Goal: Task Accomplishment & Management: Complete application form

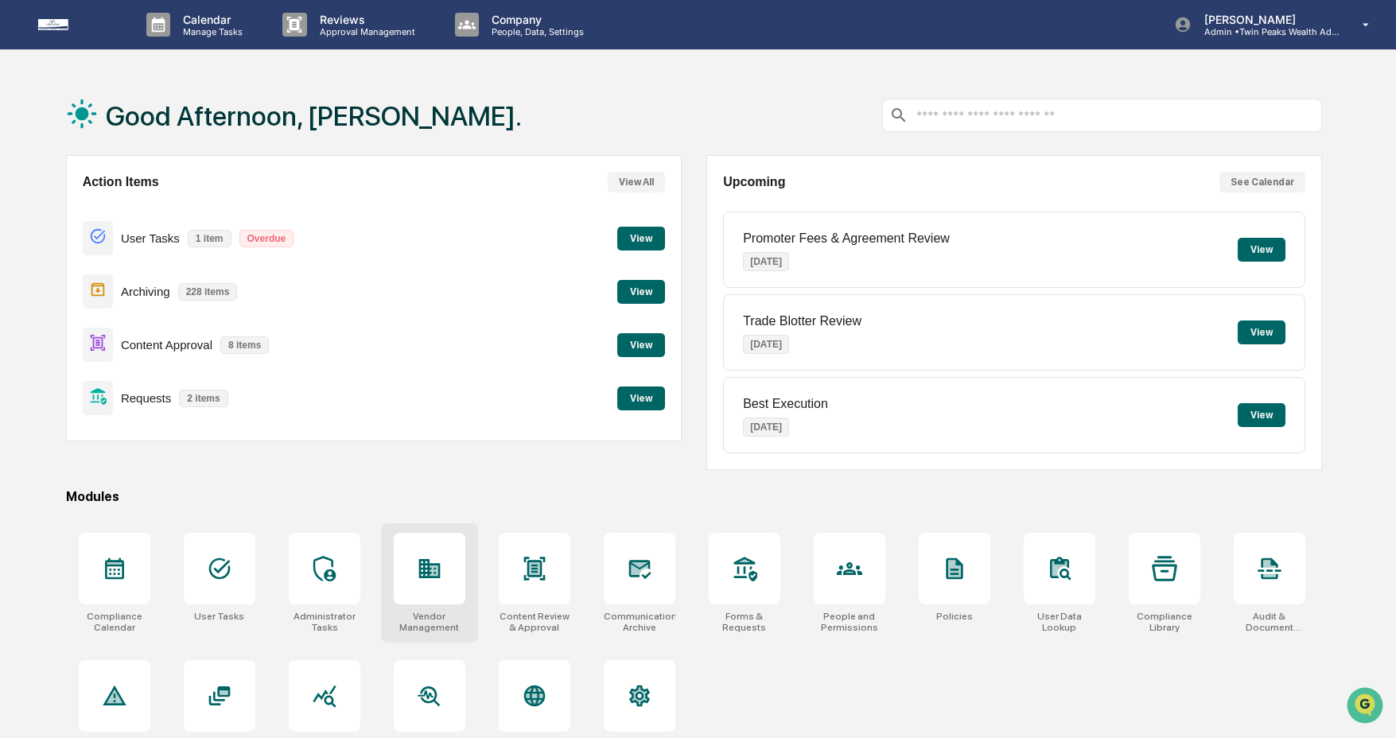
click at [406, 581] on div at bounding box center [430, 569] width 72 height 72
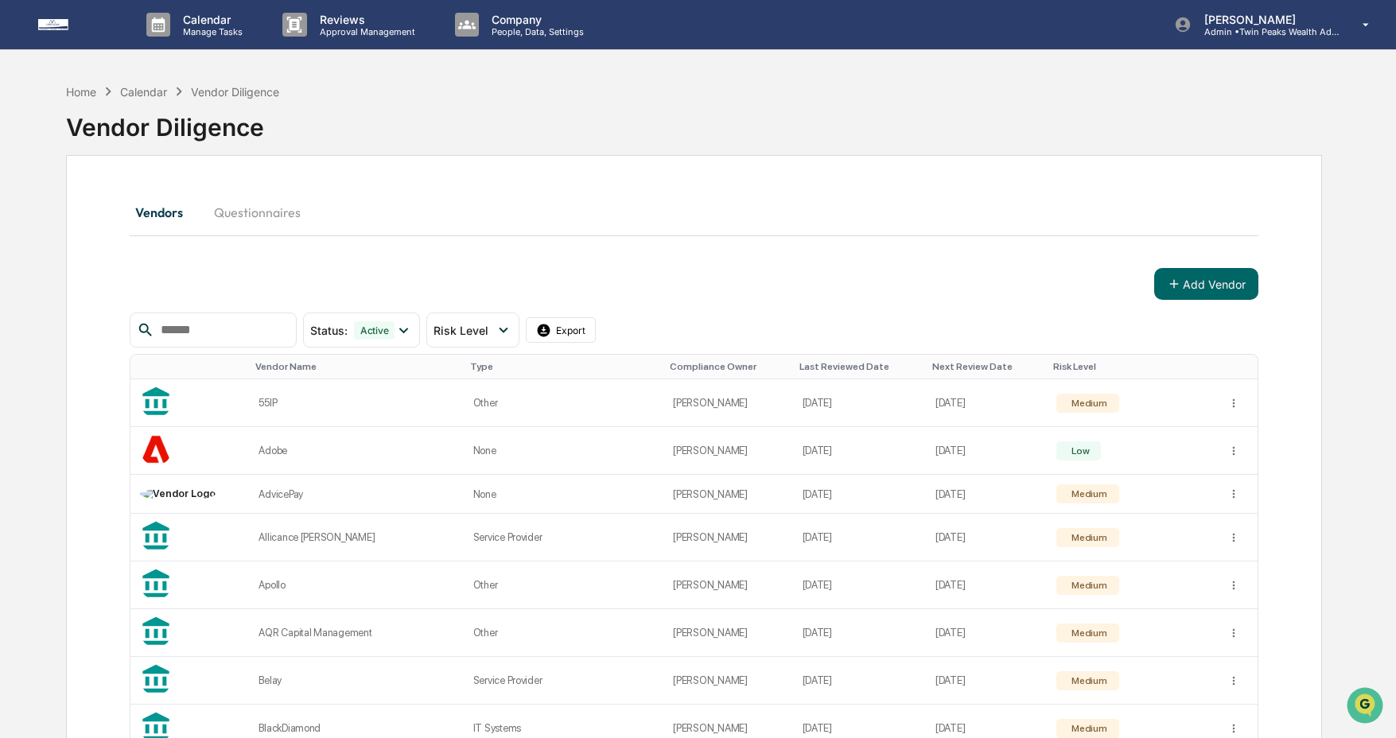
click at [218, 321] on input "text" at bounding box center [221, 330] width 135 height 21
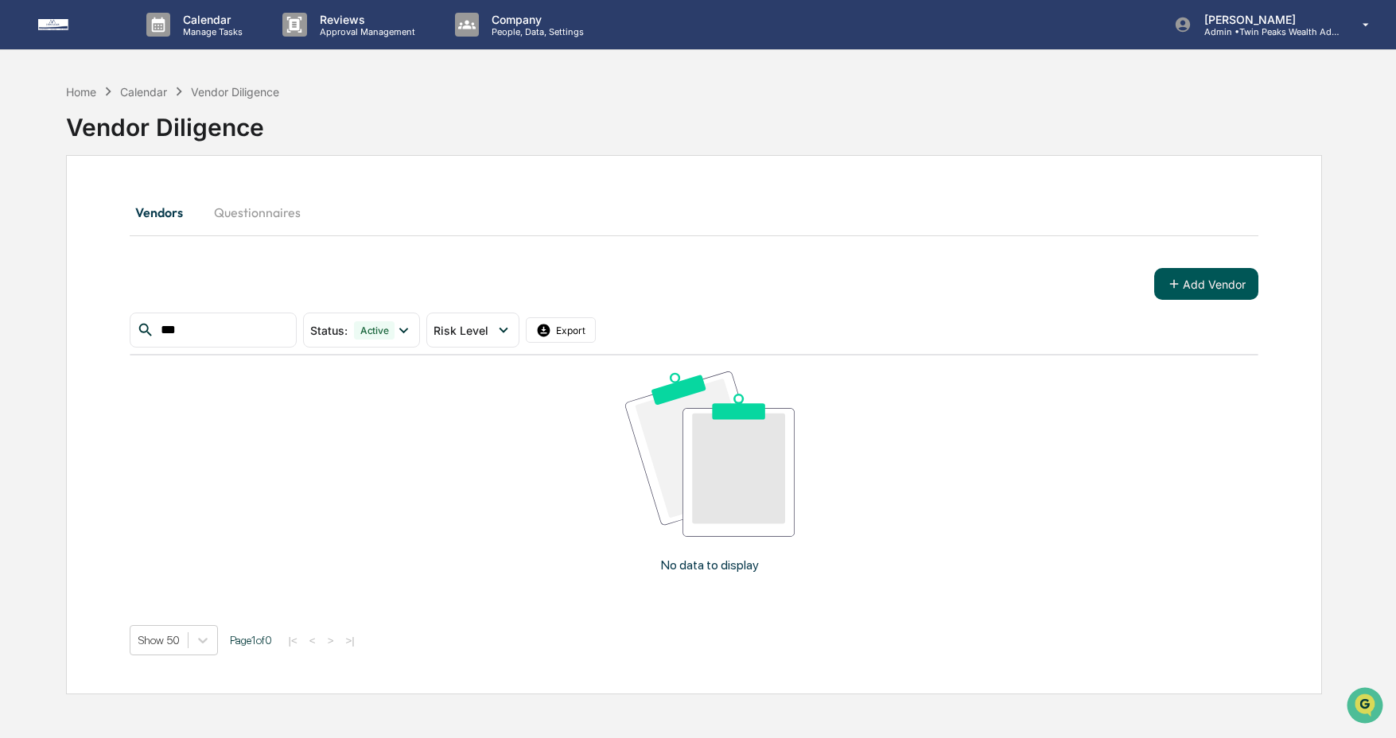
type input "***"
click at [1242, 285] on button "Add Vendor" at bounding box center [1206, 284] width 104 height 32
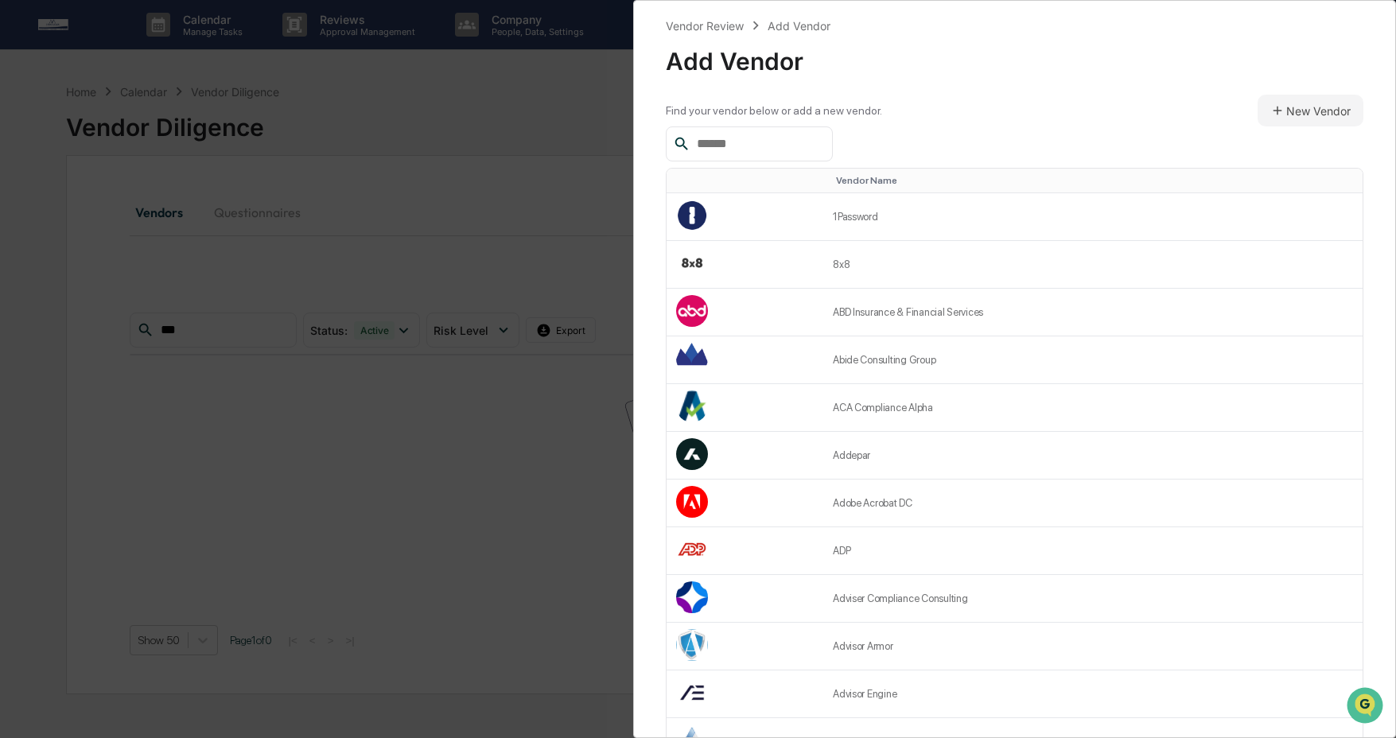
click at [787, 138] on input "text" at bounding box center [757, 144] width 135 height 21
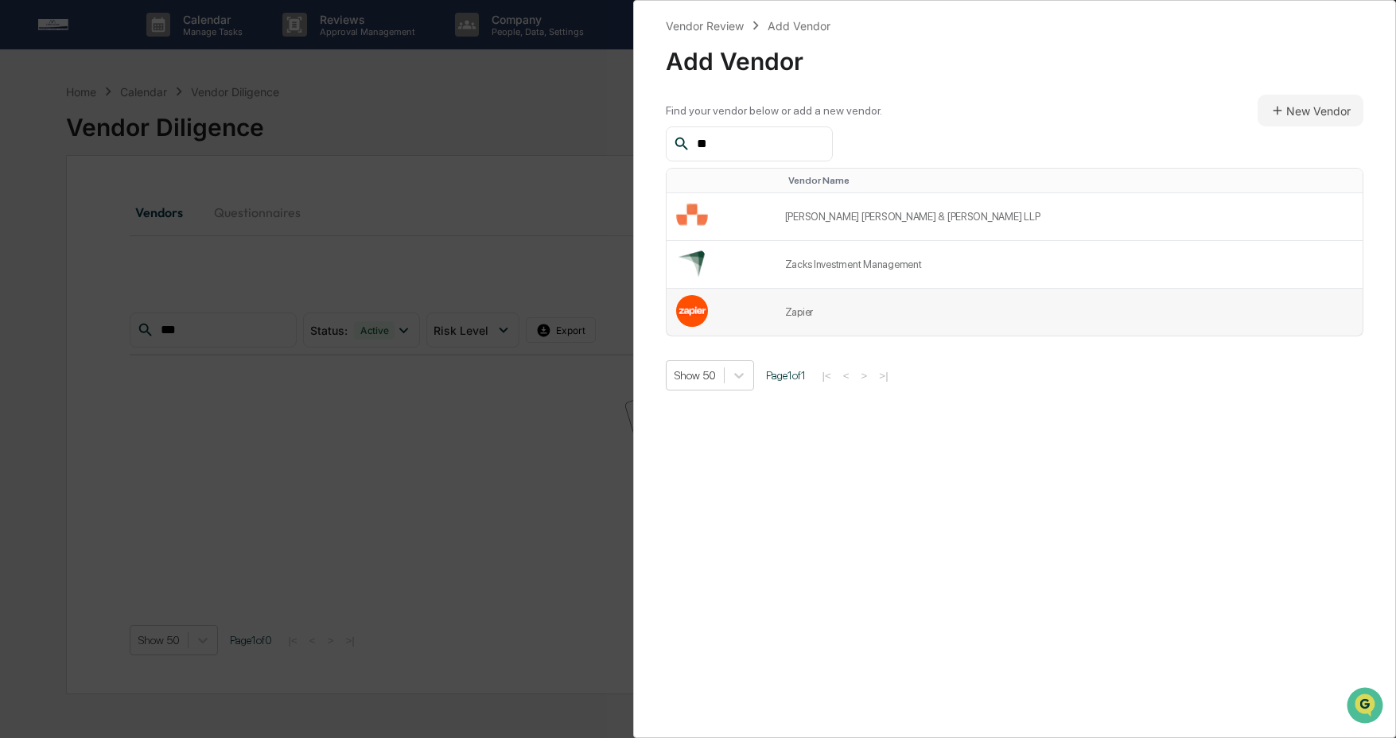
type input "**"
click at [775, 306] on td at bounding box center [720, 312] width 109 height 47
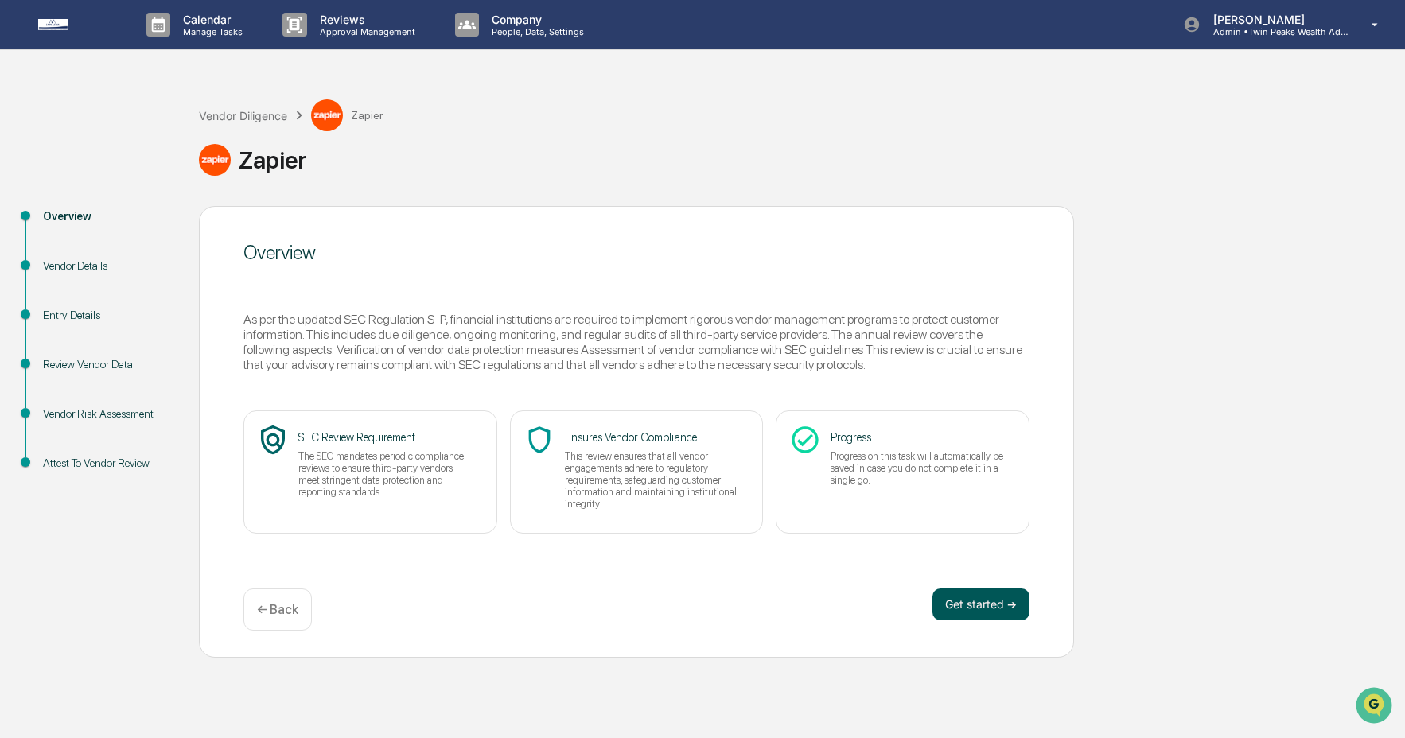
click at [976, 616] on button "Get started ➔" at bounding box center [980, 605] width 97 height 32
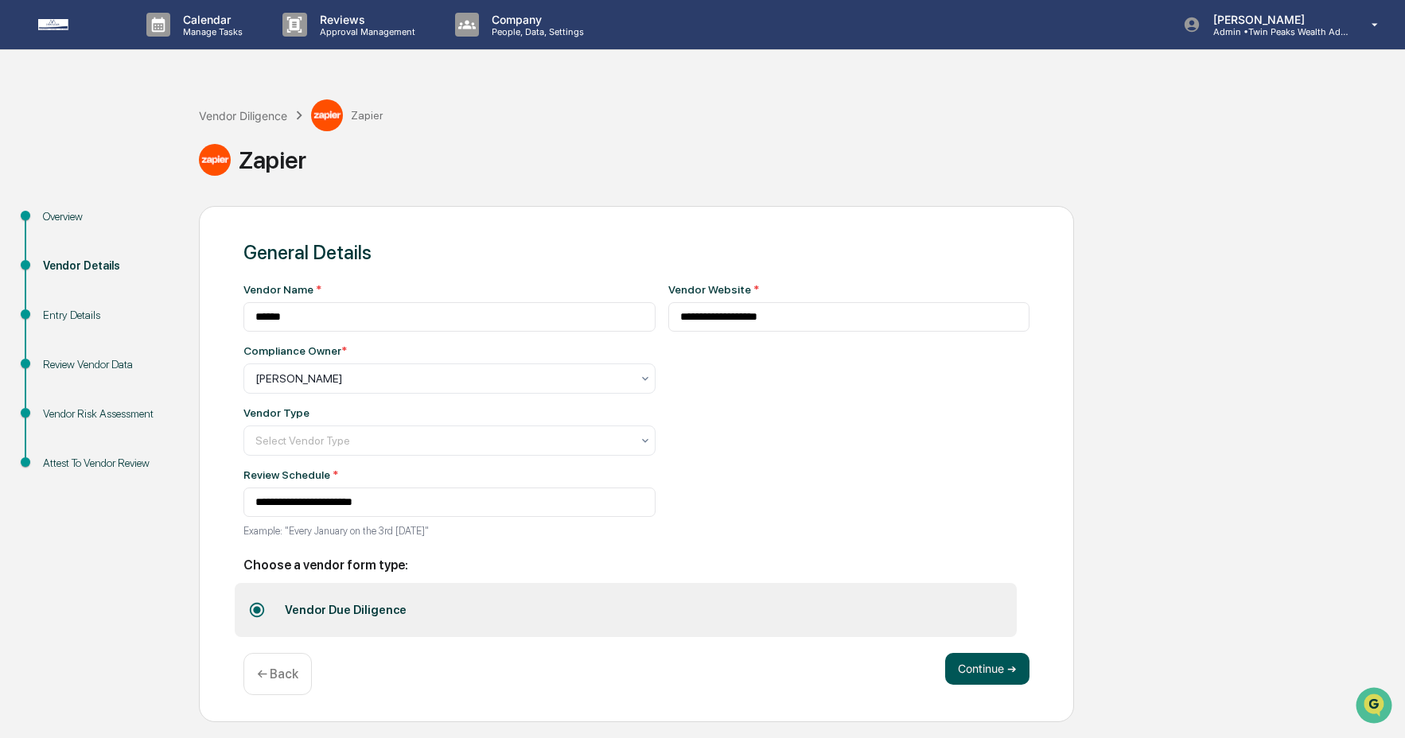
click at [989, 659] on button "Continue ➔" at bounding box center [987, 669] width 84 height 32
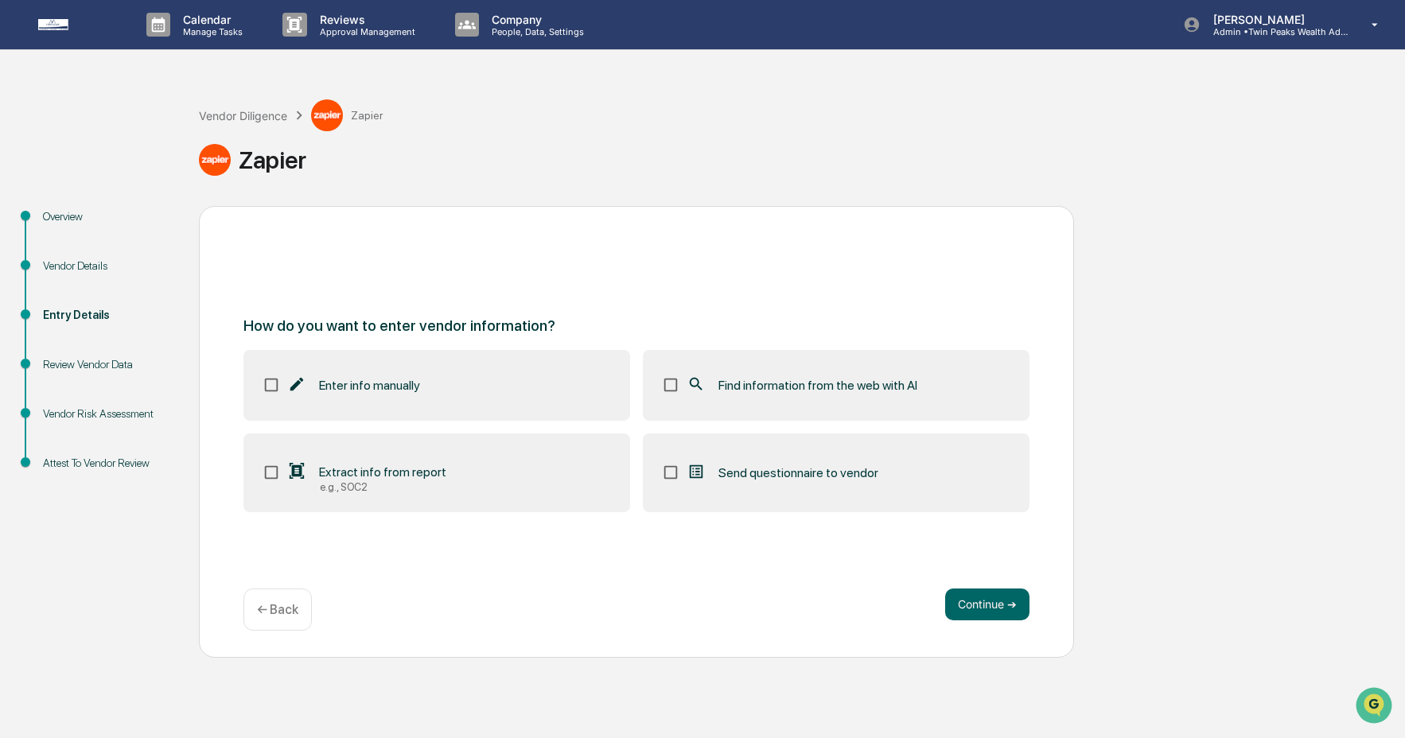
click at [725, 394] on div "Find information from the web with AI" at bounding box center [801, 384] width 231 height 19
click at [1021, 602] on button "Continue ➔" at bounding box center [987, 605] width 84 height 32
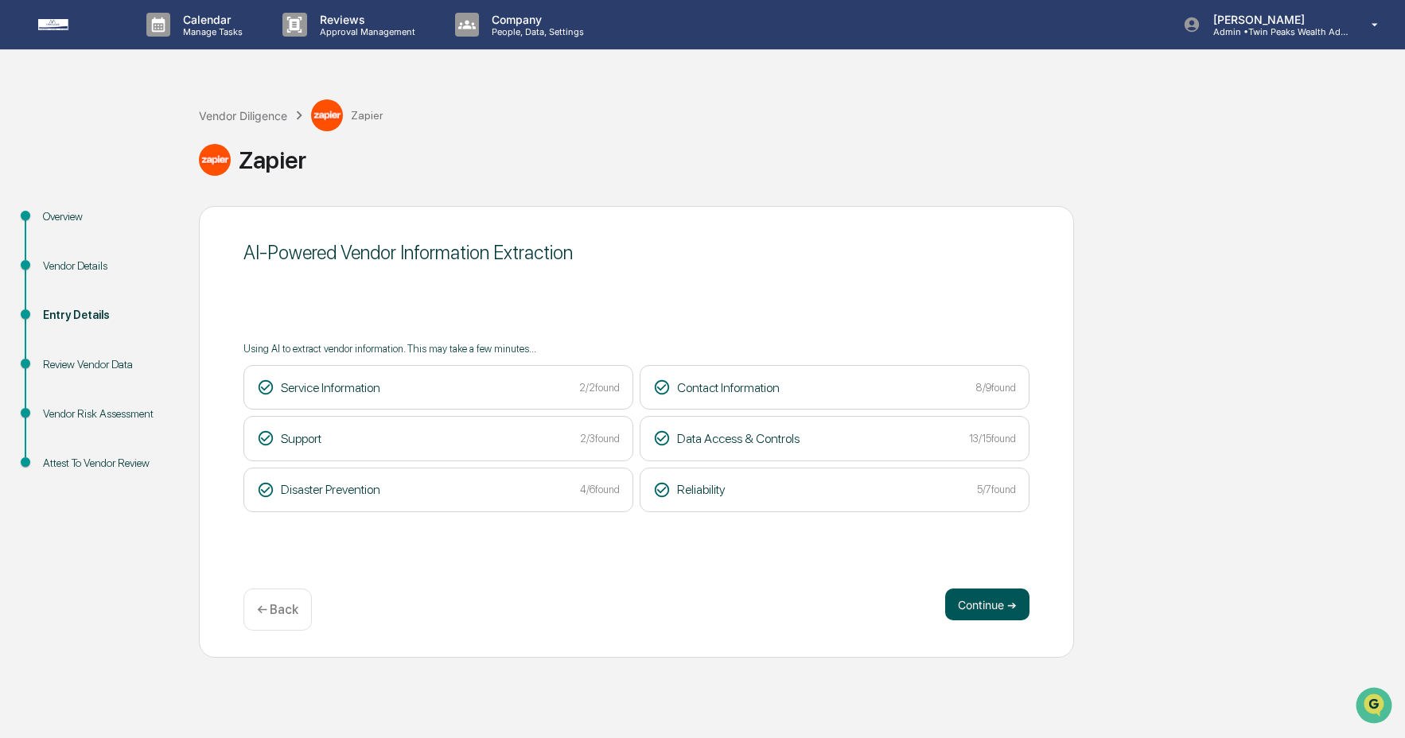
click at [1013, 610] on button "Continue ➔" at bounding box center [987, 605] width 84 height 32
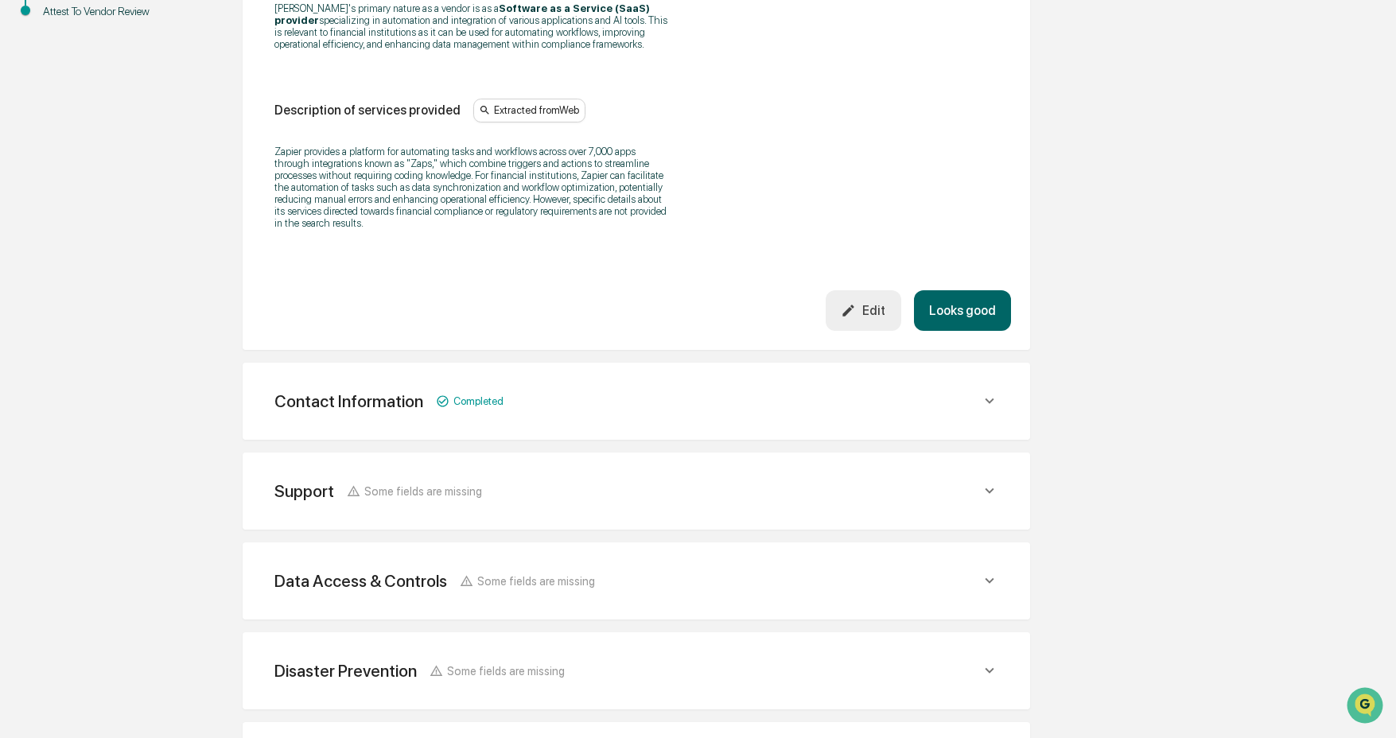
scroll to position [624, 0]
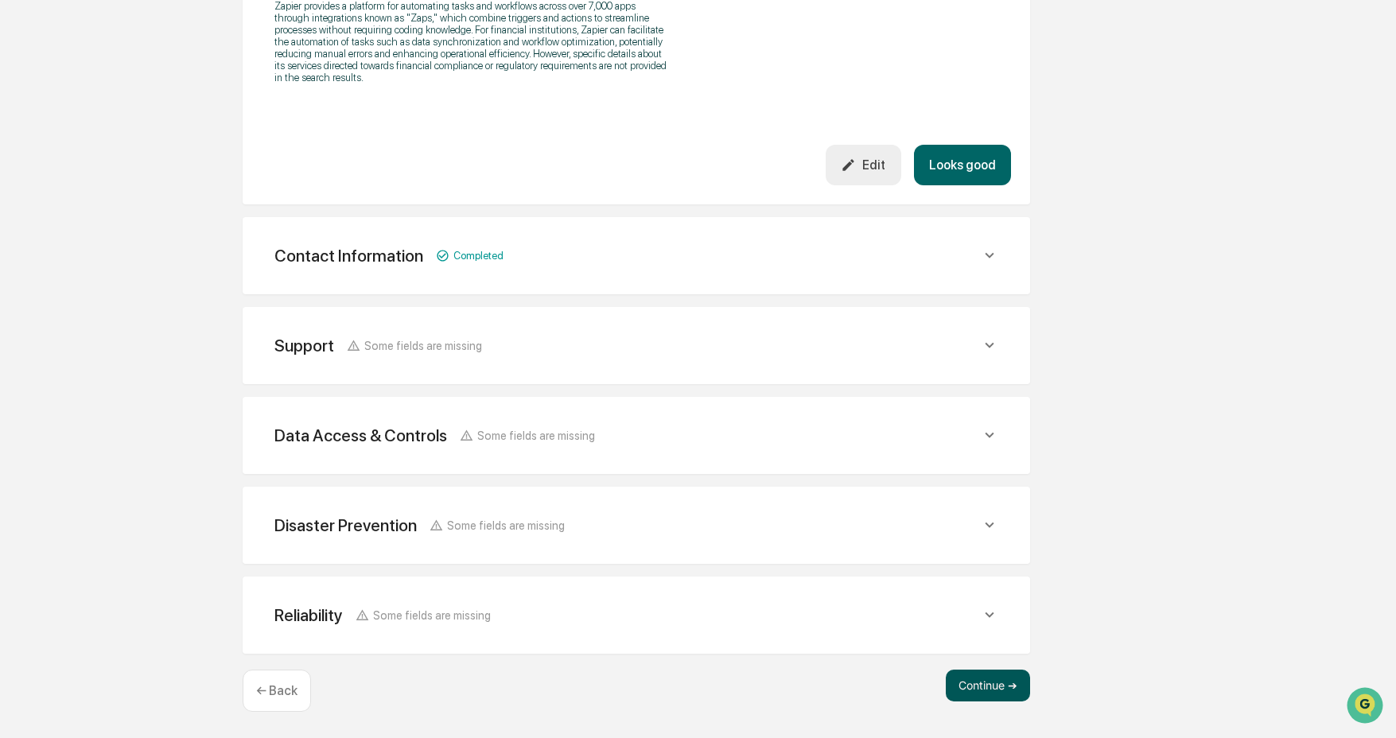
click at [990, 697] on button "Continue ➔" at bounding box center [988, 686] width 84 height 32
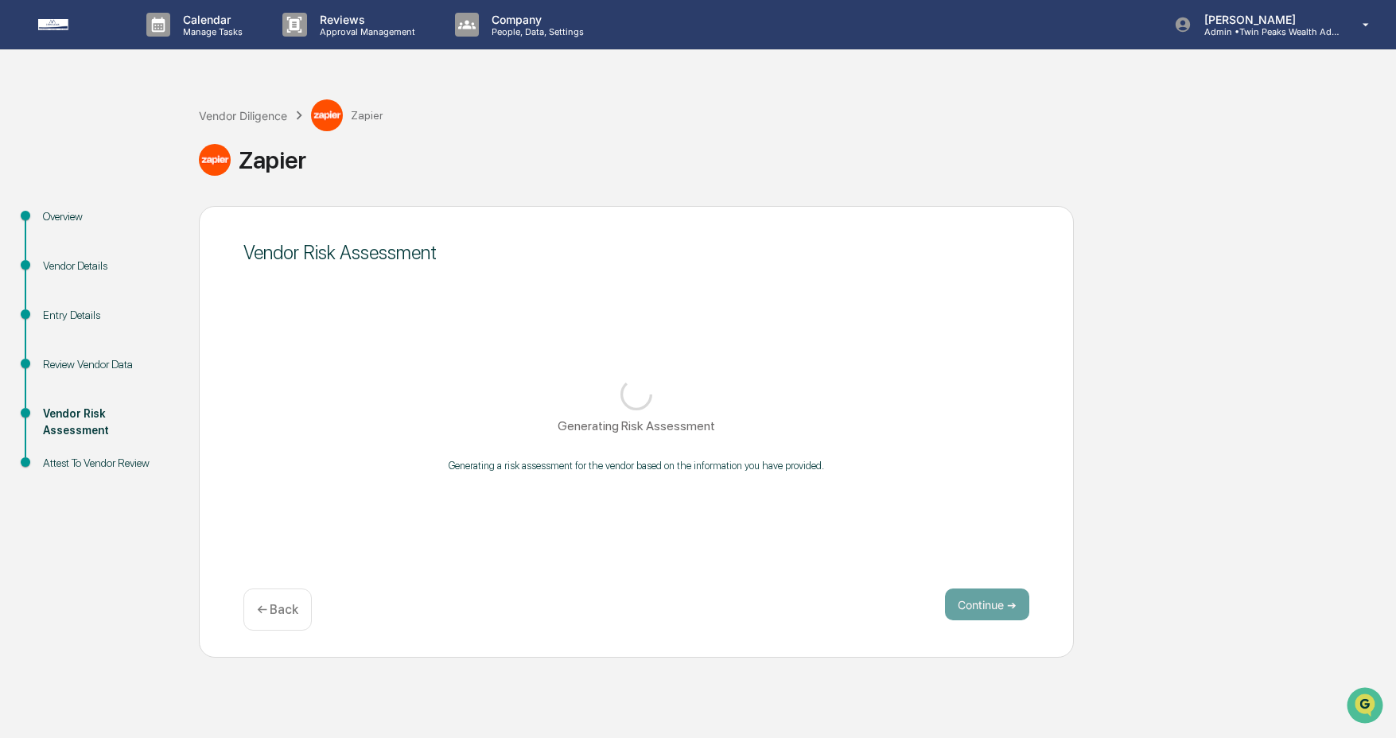
scroll to position [0, 0]
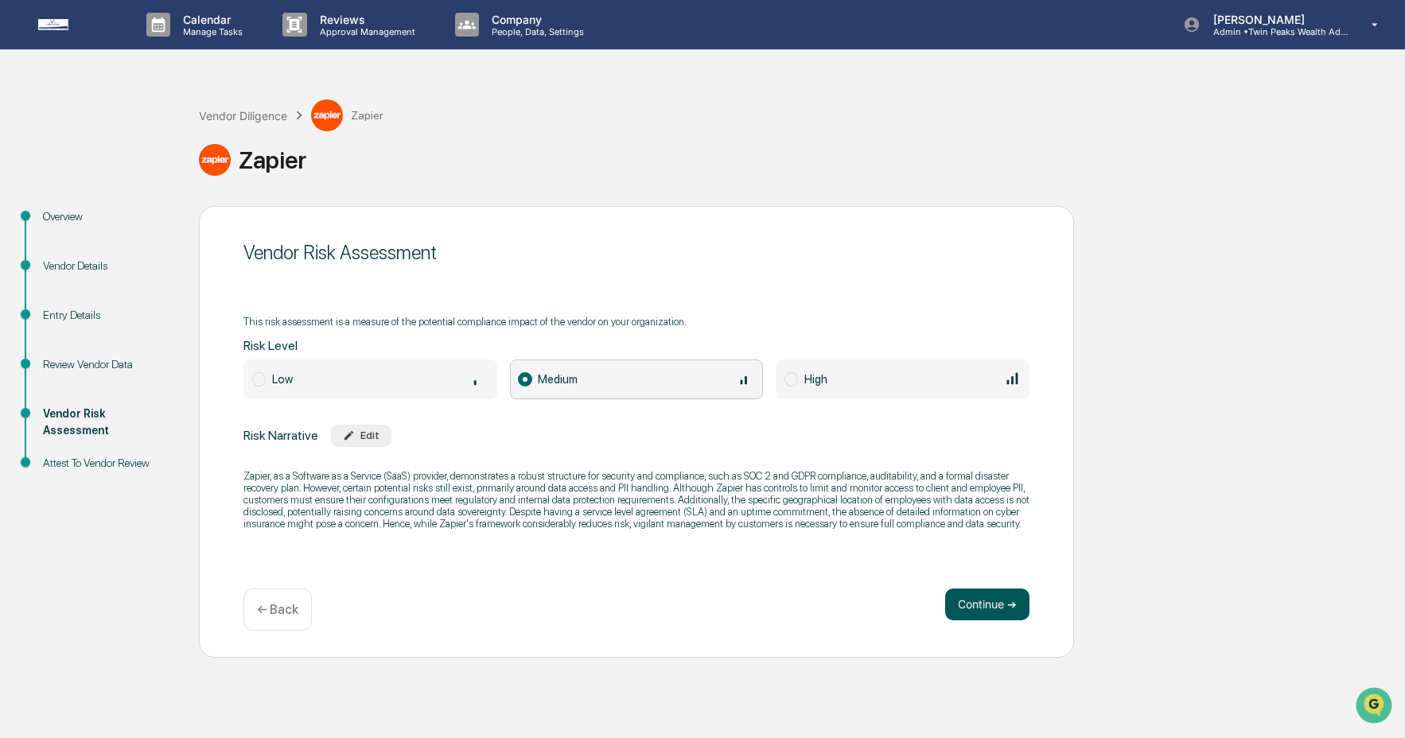
click at [976, 612] on button "Continue ➔" at bounding box center [987, 605] width 84 height 32
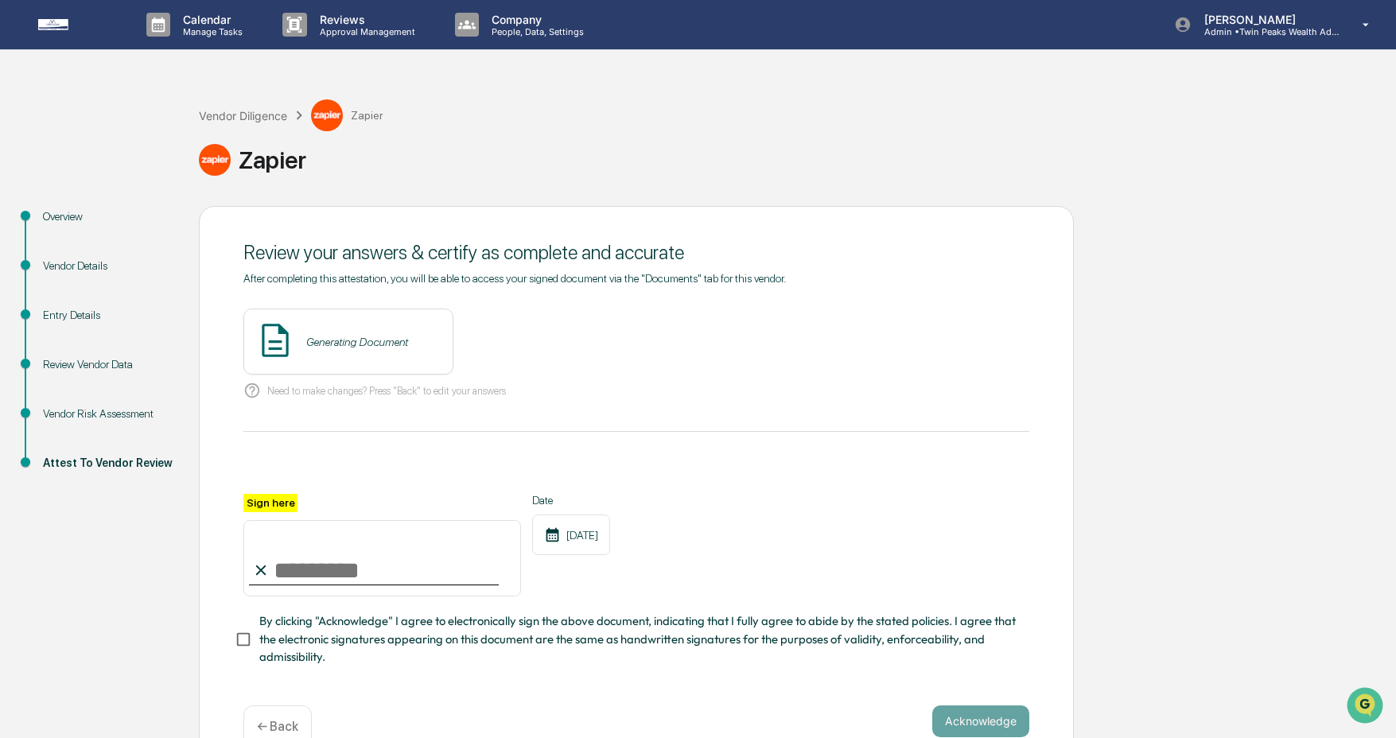
click at [390, 562] on input "Sign here" at bounding box center [382, 558] width 278 height 76
type input "**********"
click at [394, 645] on span "By clicking "Acknowledge" I agree to electronically sign the above document, in…" at bounding box center [637, 638] width 757 height 53
click at [990, 721] on button "Acknowledge" at bounding box center [980, 721] width 97 height 32
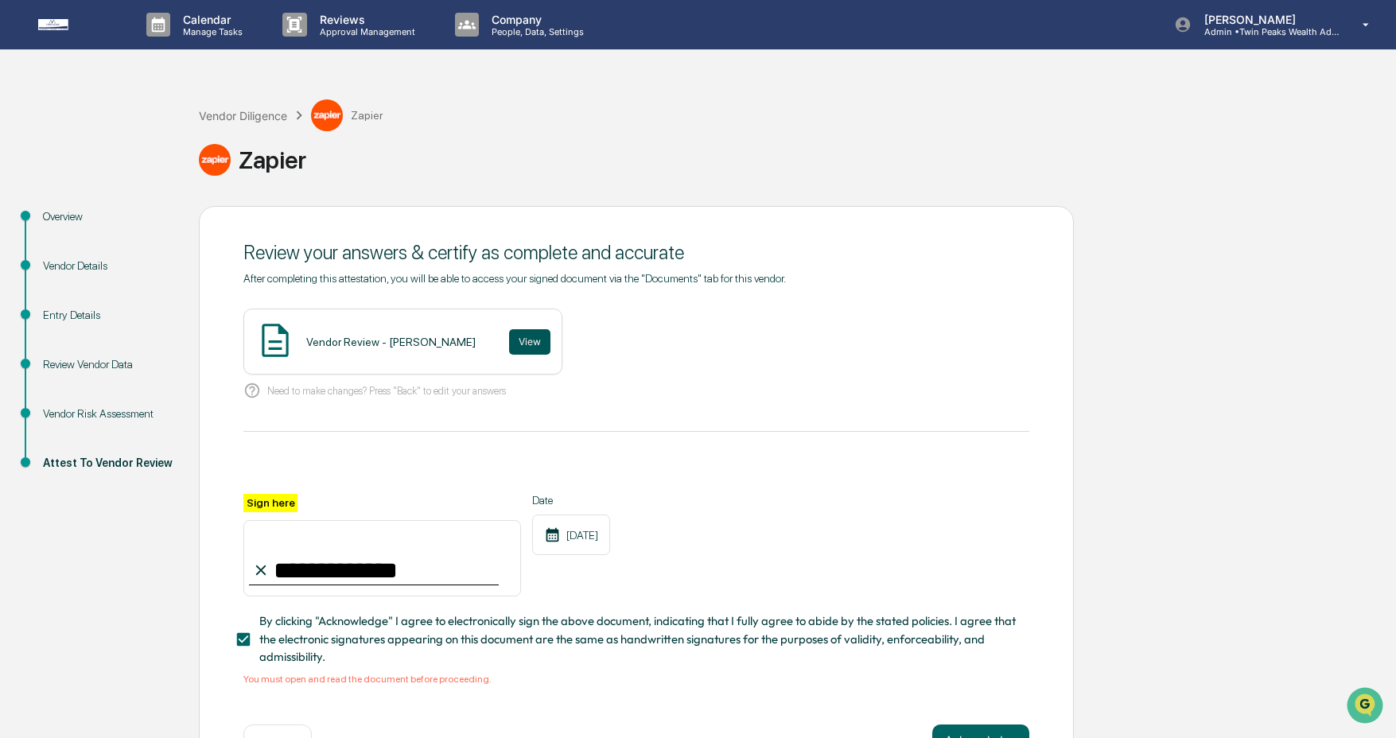
click at [525, 340] on button "View" at bounding box center [529, 341] width 41 height 25
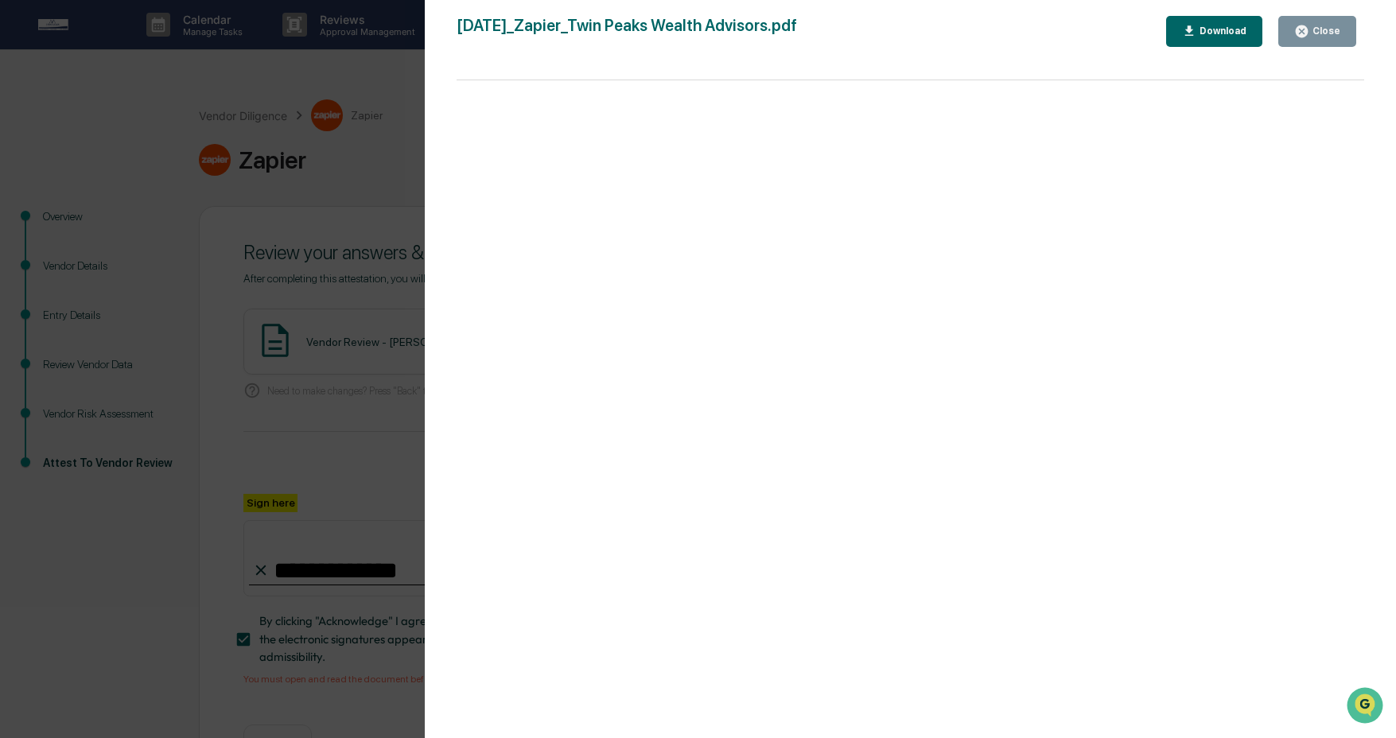
click at [1318, 17] on button "Close" at bounding box center [1317, 31] width 78 height 31
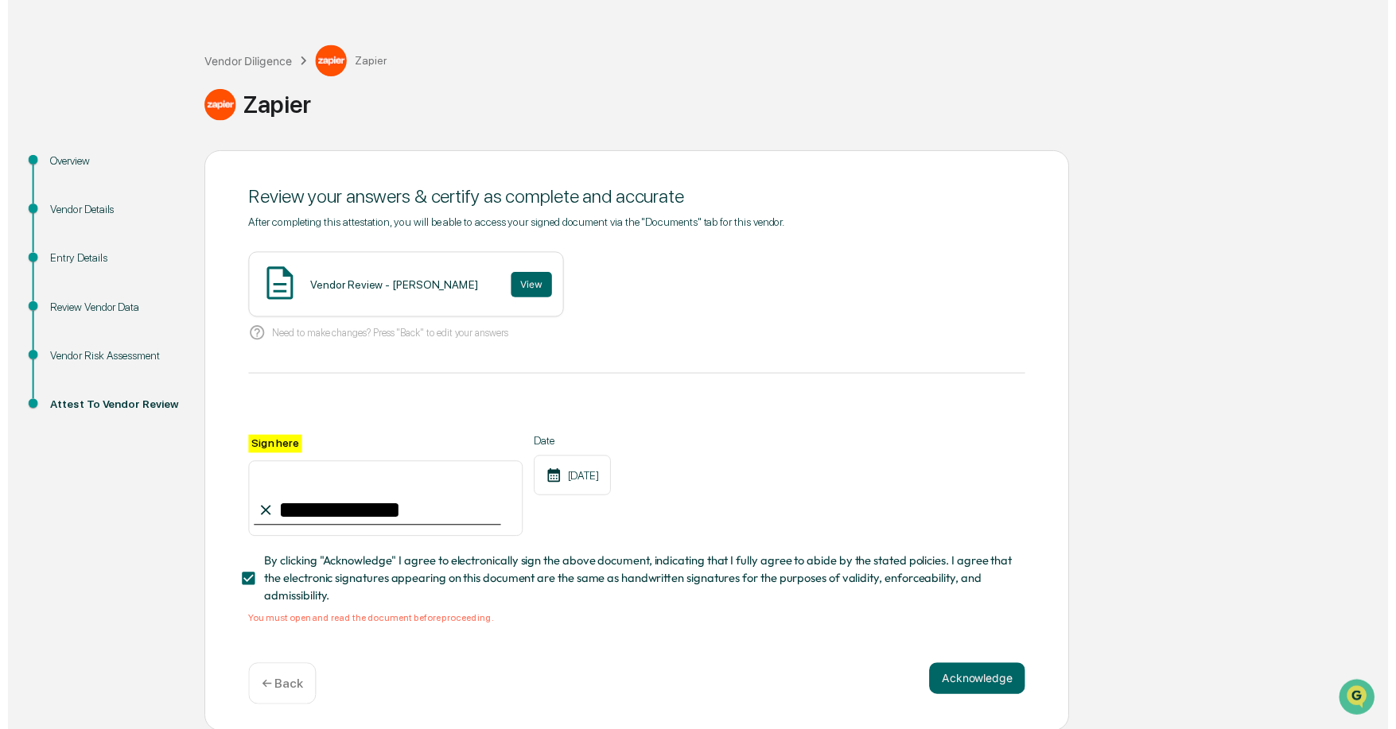
scroll to position [55, 0]
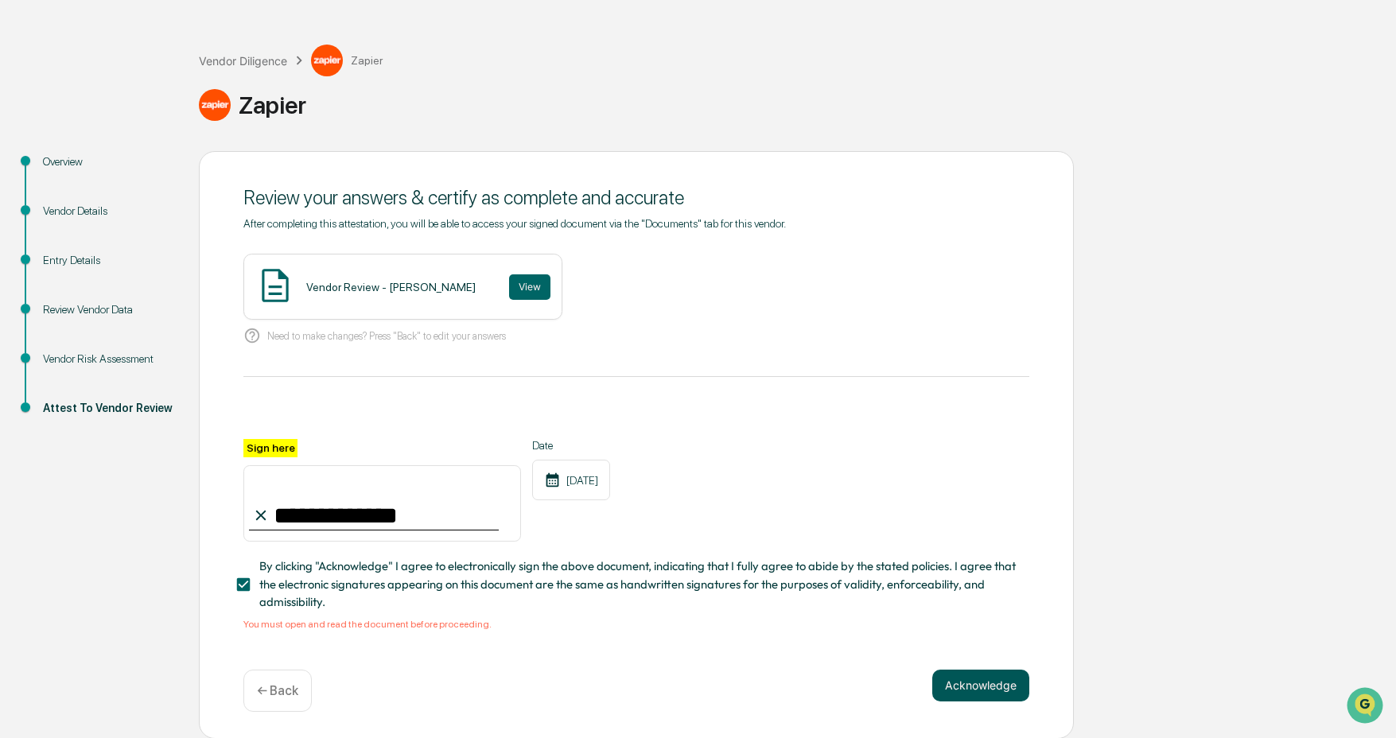
click at [985, 688] on button "Acknowledge" at bounding box center [980, 686] width 97 height 32
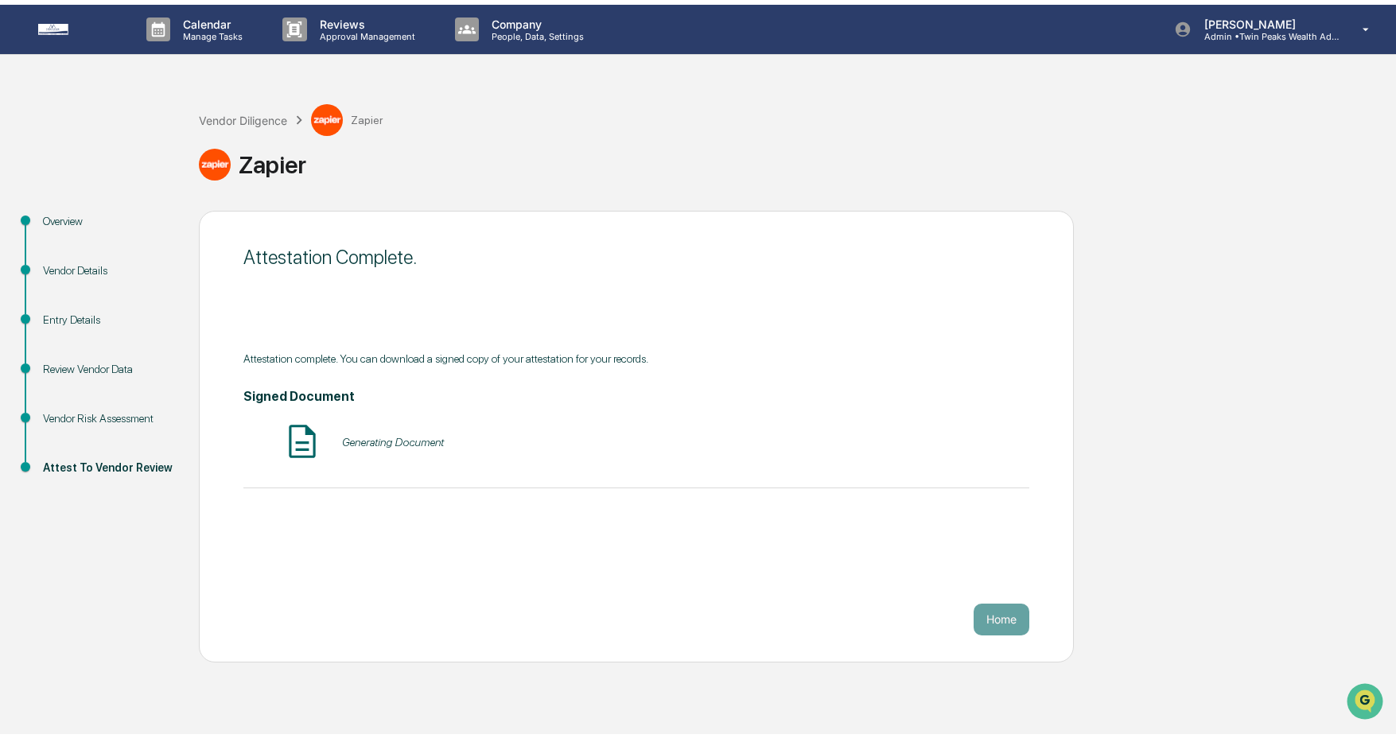
scroll to position [0, 0]
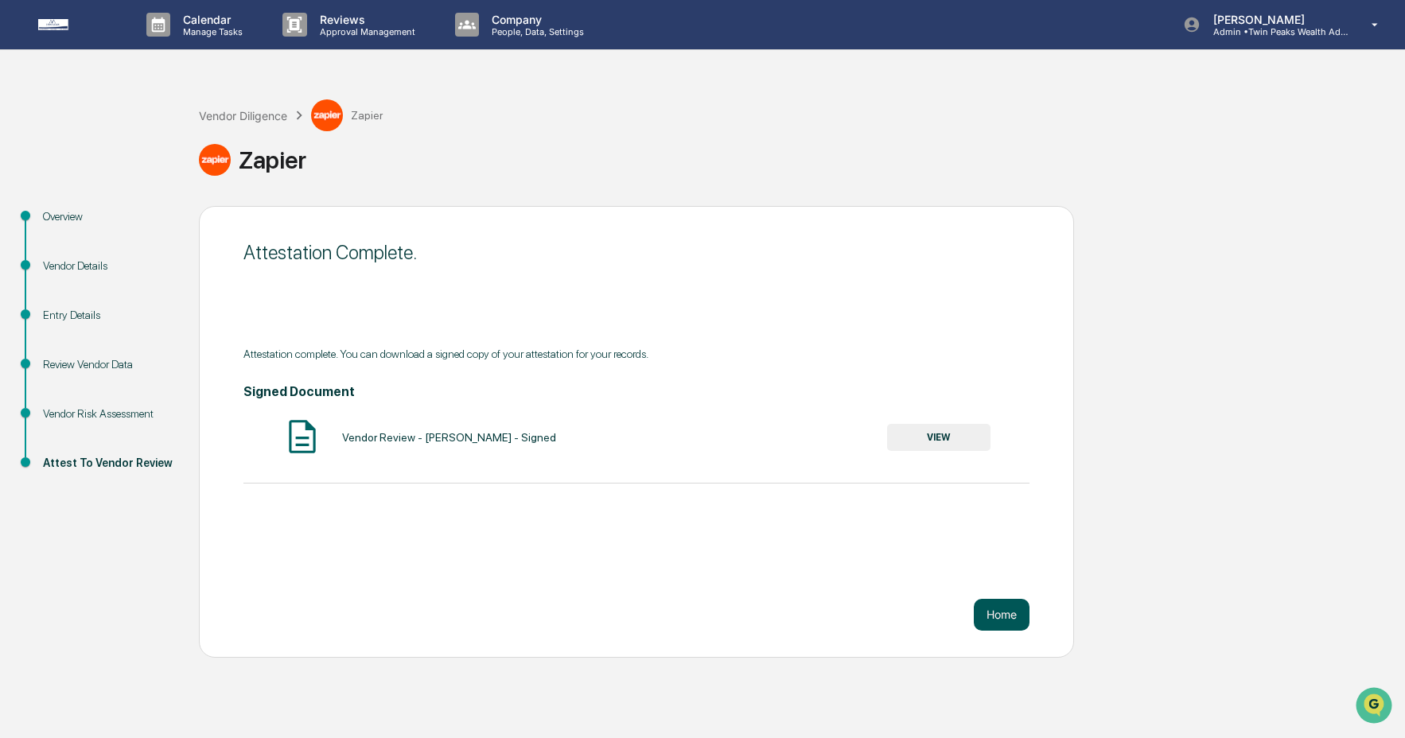
click at [984, 608] on button "Home" at bounding box center [1001, 615] width 56 height 32
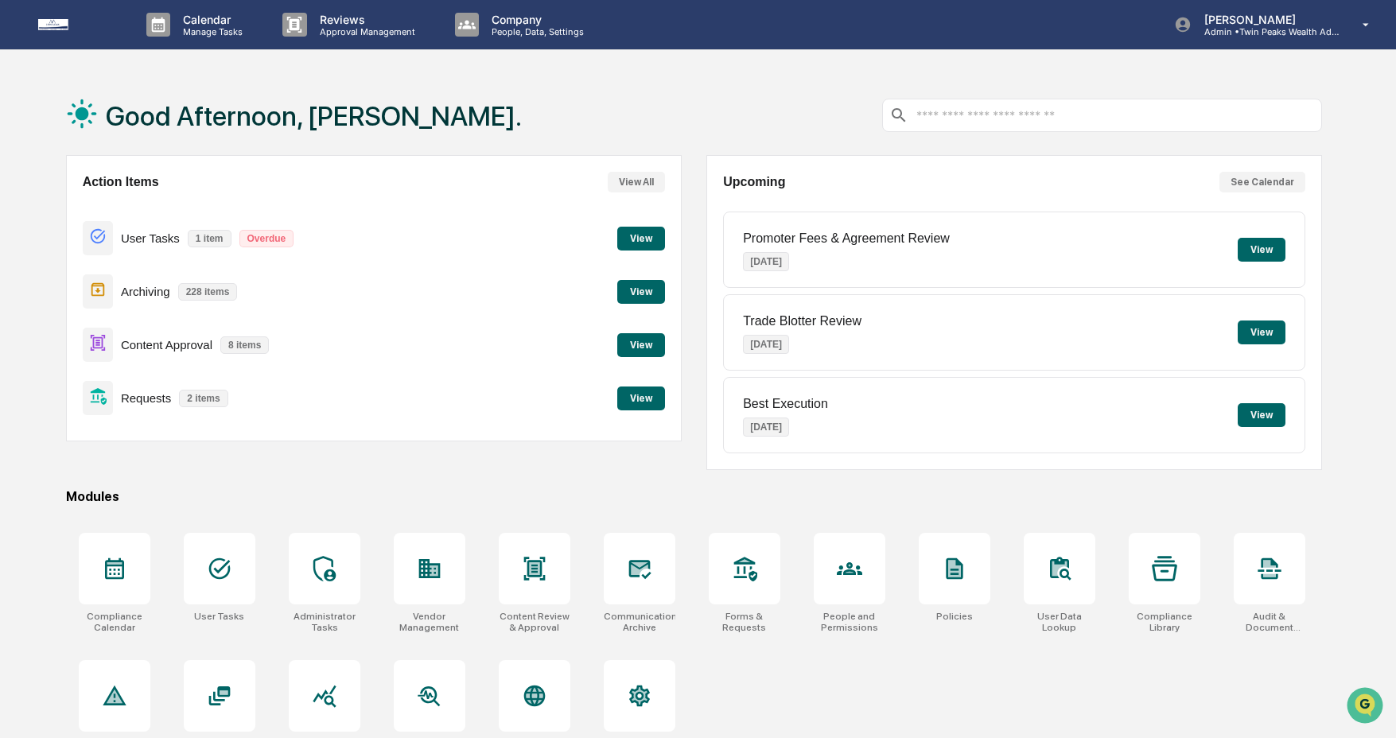
click at [639, 401] on button "View" at bounding box center [641, 399] width 48 height 24
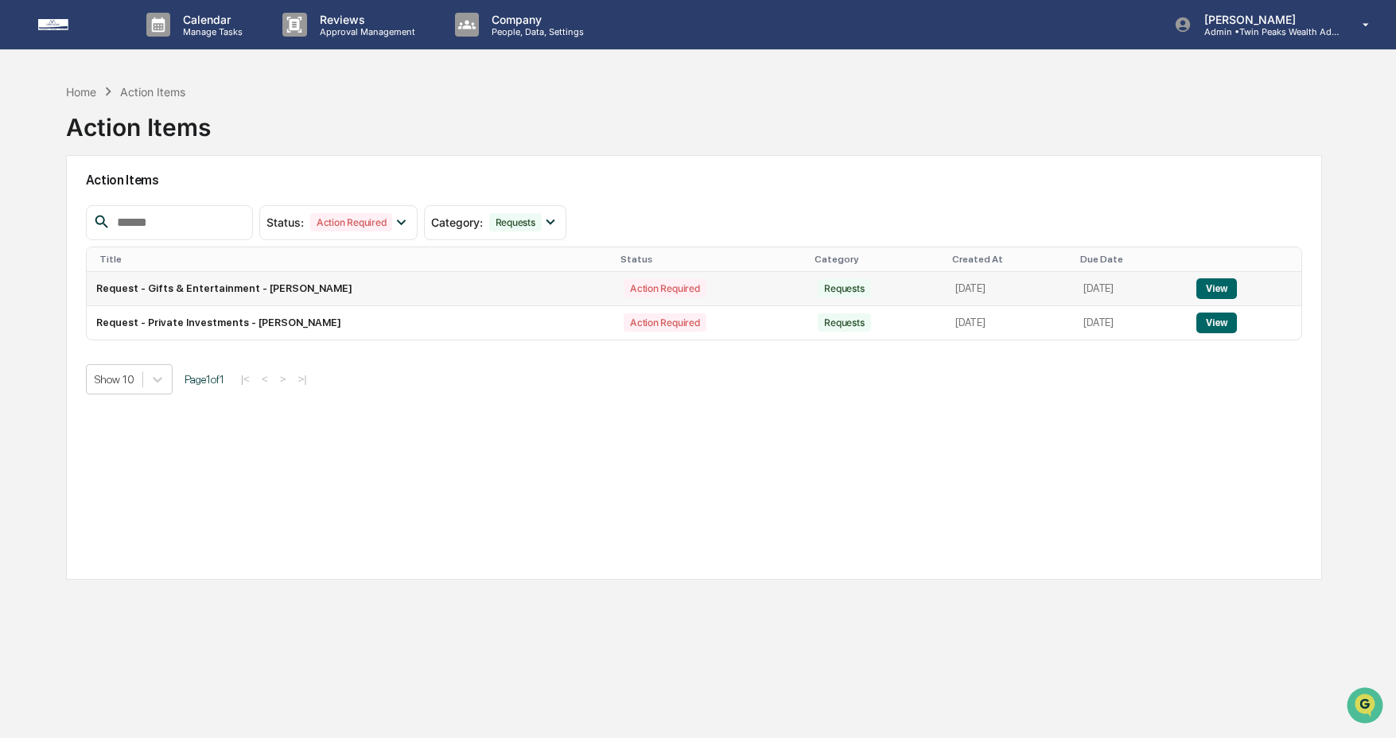
click at [1232, 291] on button "View" at bounding box center [1216, 288] width 41 height 21
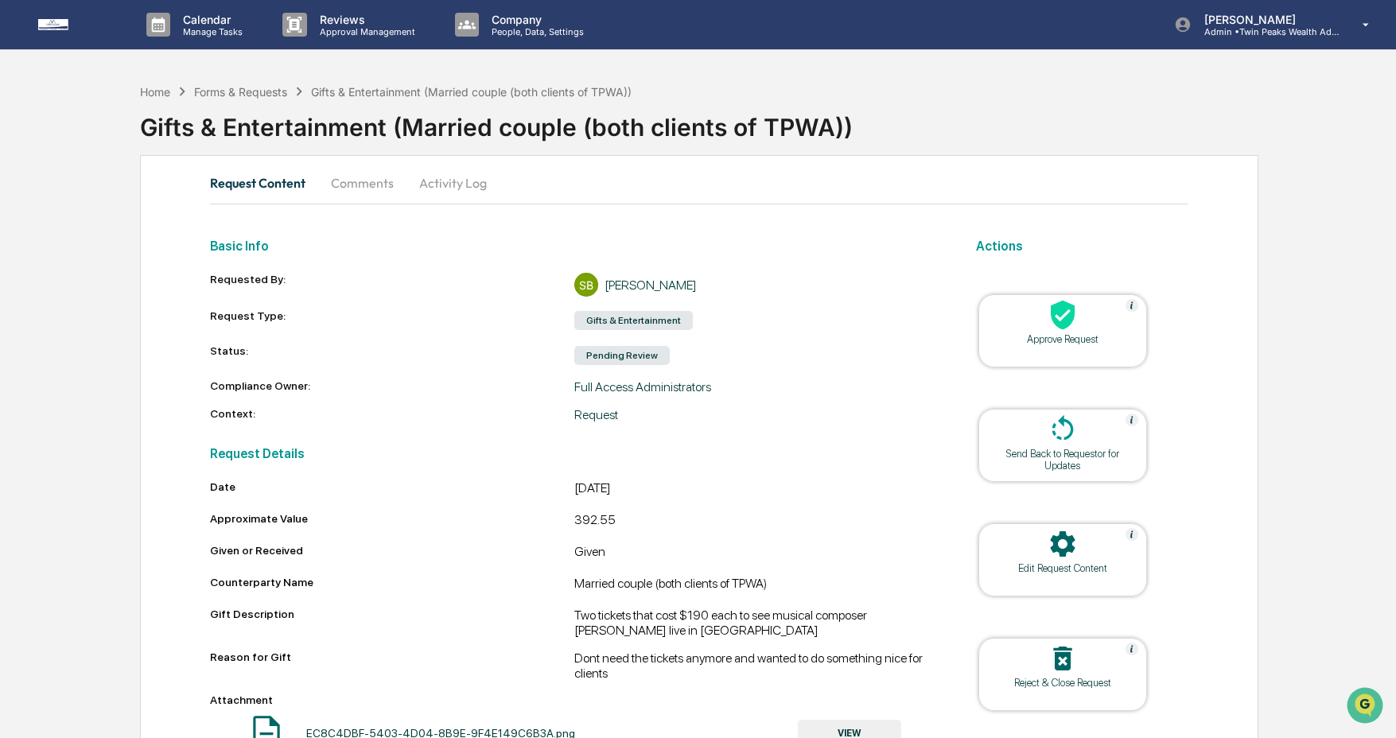
click at [1076, 334] on div "Approve Request" at bounding box center [1062, 339] width 143 height 12
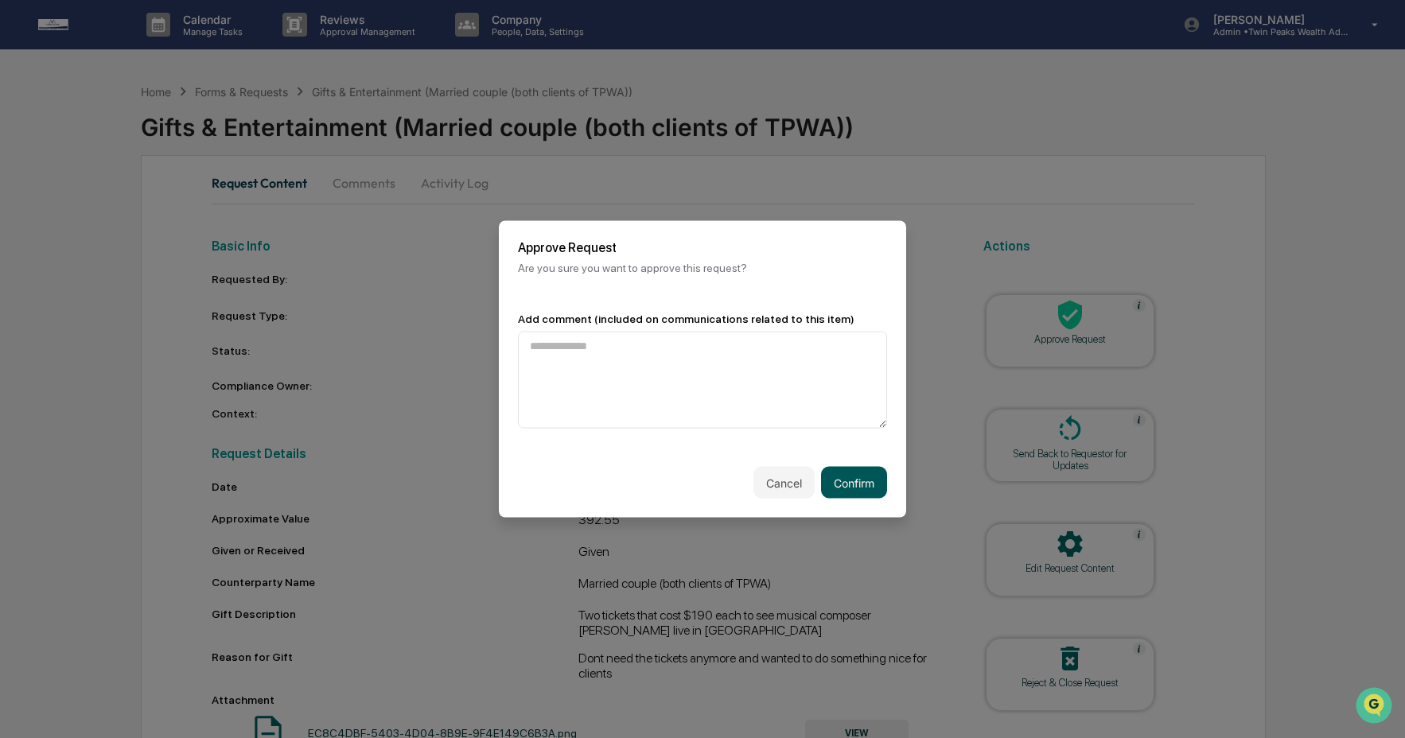
click at [856, 472] on button "Confirm" at bounding box center [854, 483] width 66 height 32
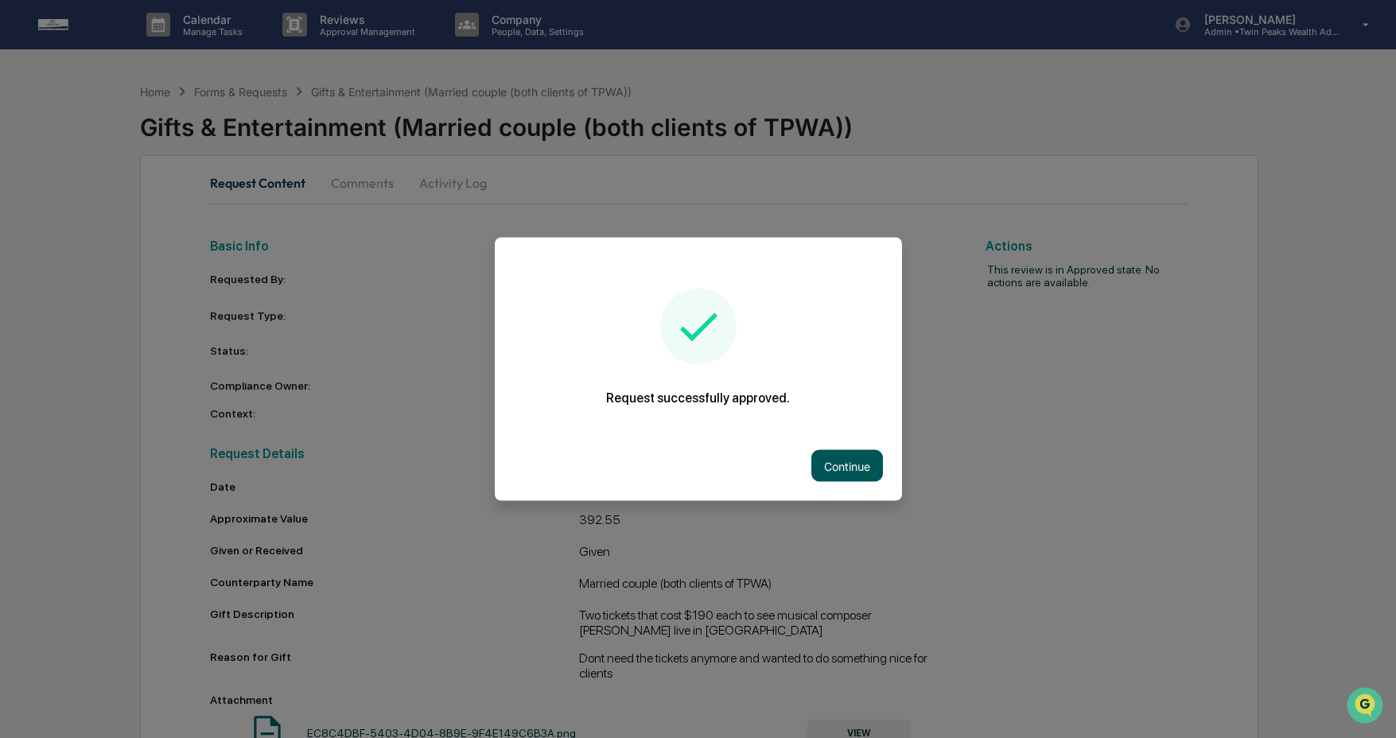
click at [855, 471] on button "Continue" at bounding box center [847, 466] width 72 height 32
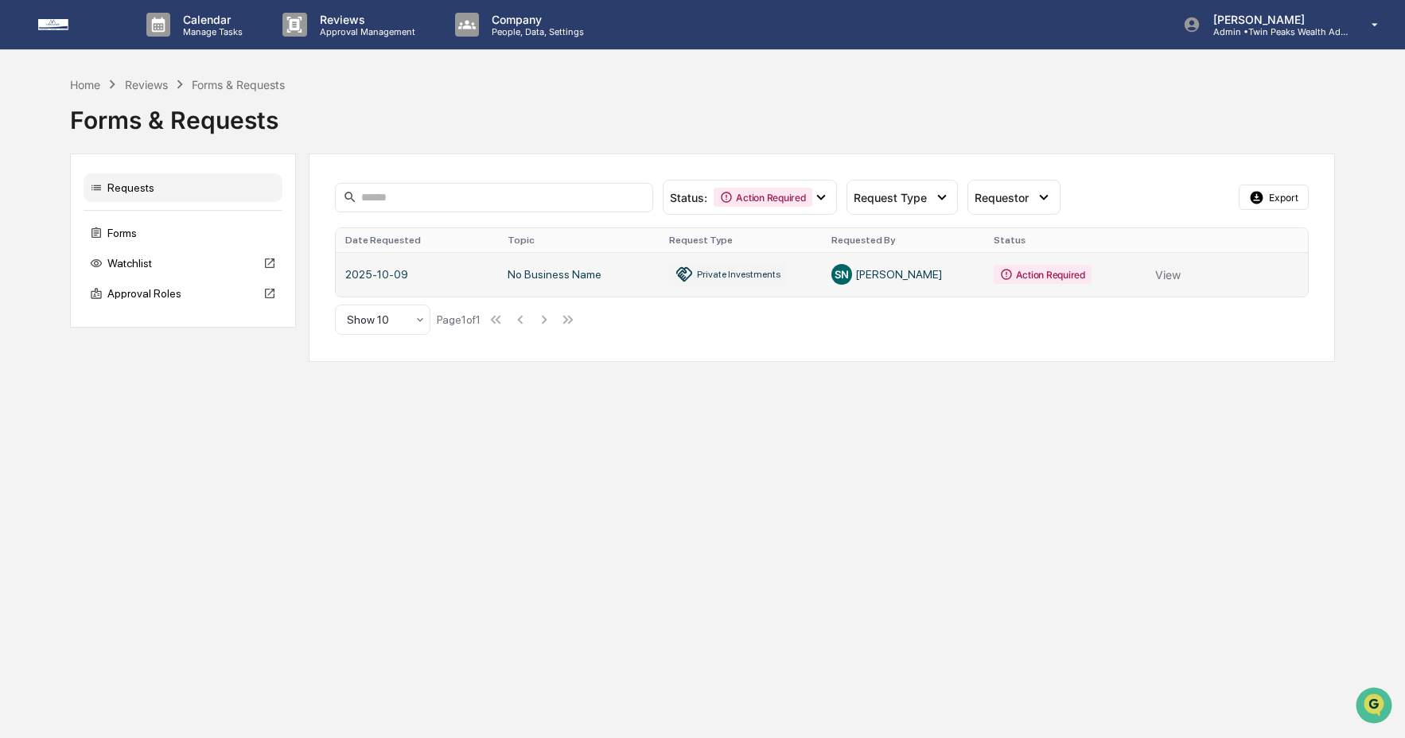
click at [1177, 275] on link at bounding box center [821, 274] width 971 height 45
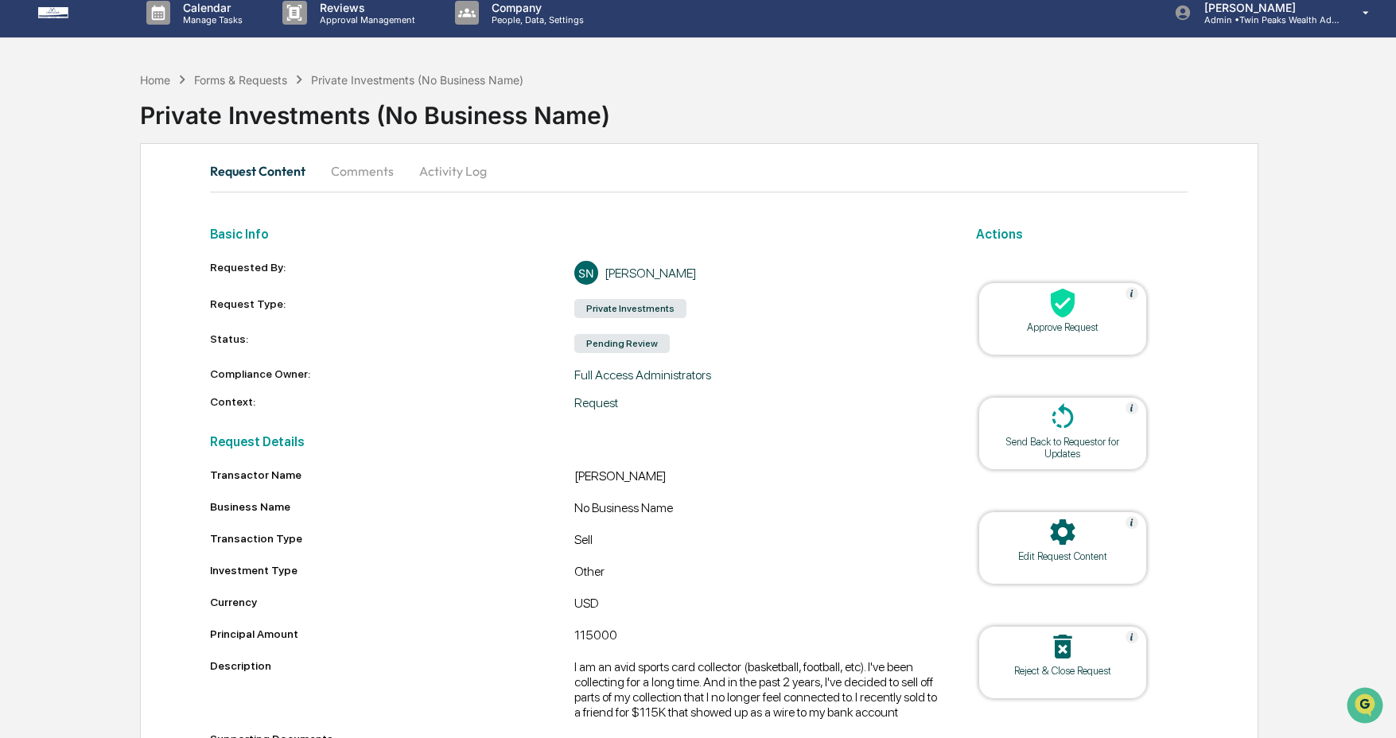
scroll to position [117, 0]
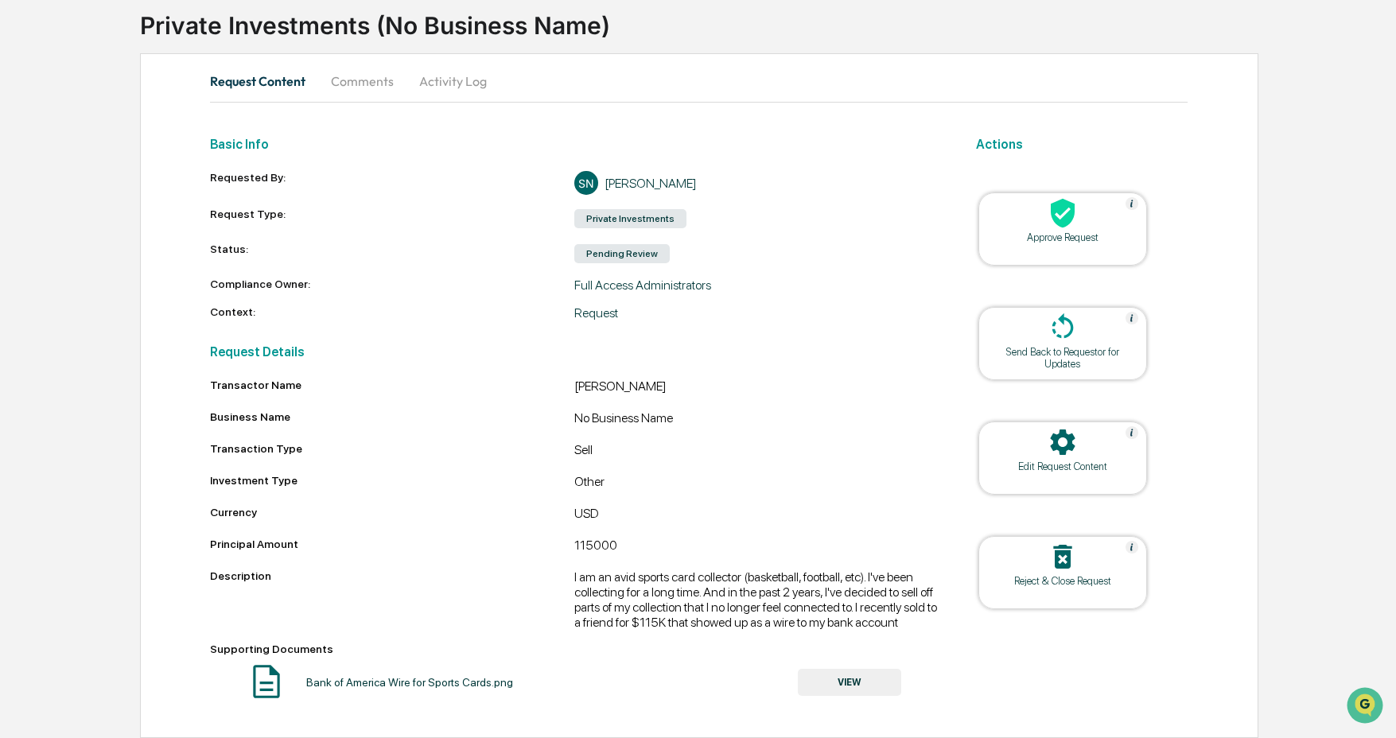
click at [359, 73] on button "Comments" at bounding box center [362, 81] width 88 height 38
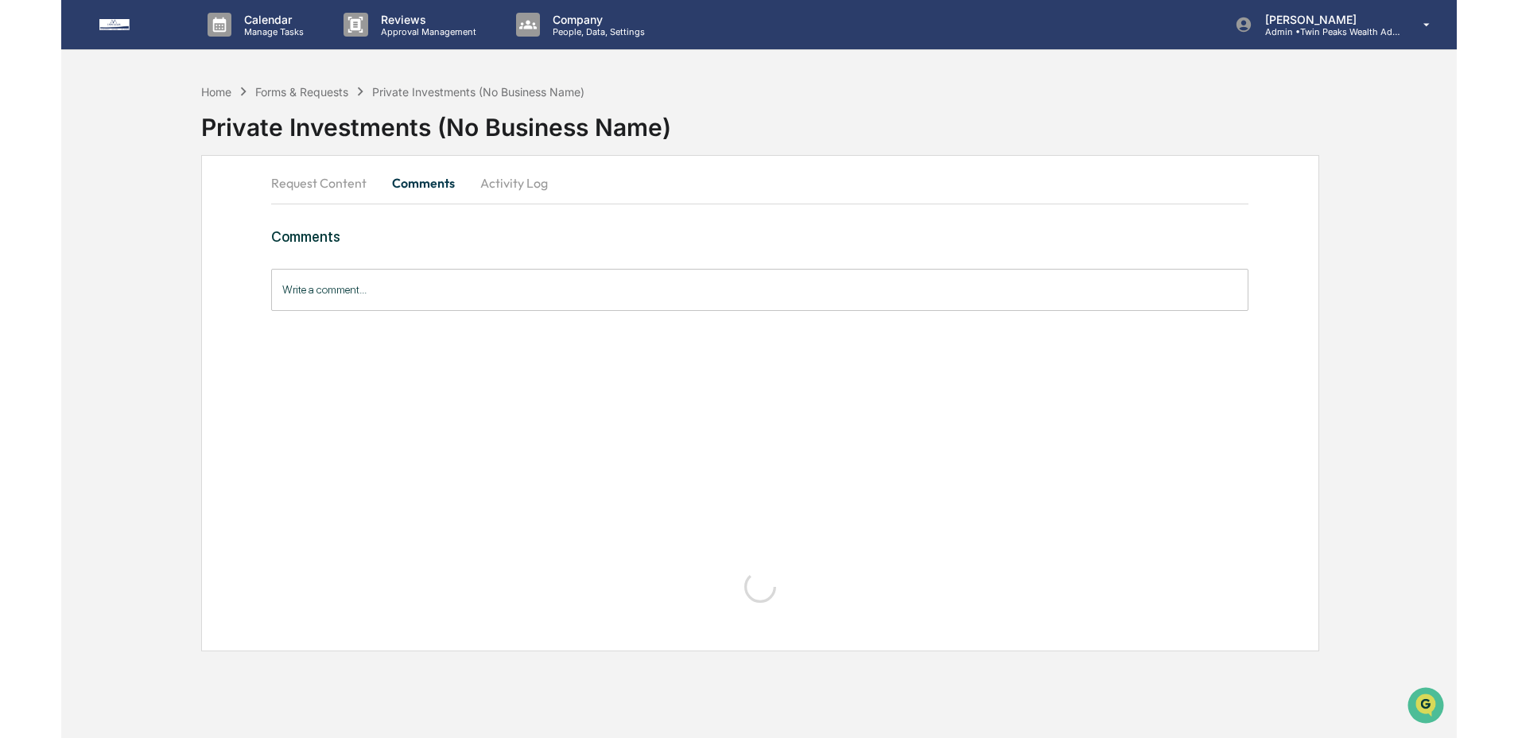
scroll to position [0, 0]
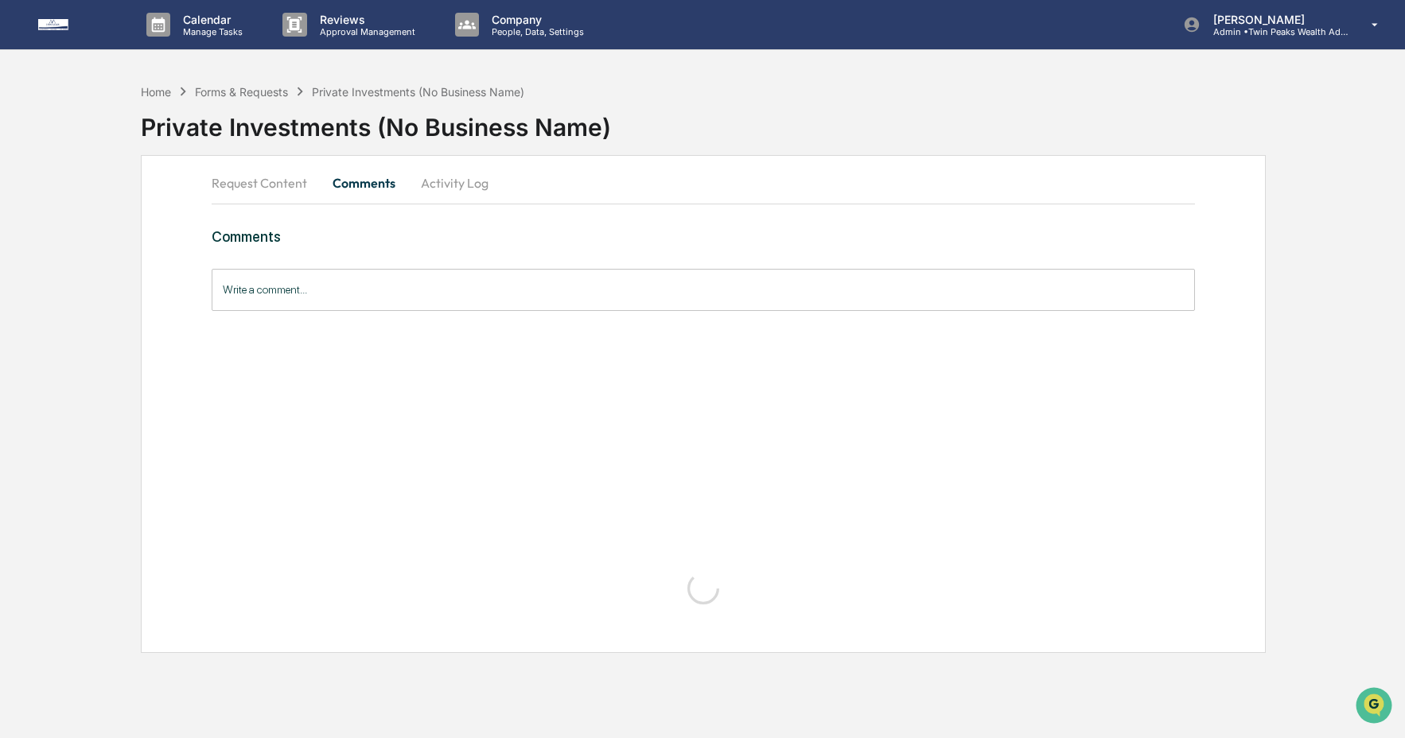
click at [573, 286] on input "Write a comment..." at bounding box center [703, 290] width 983 height 42
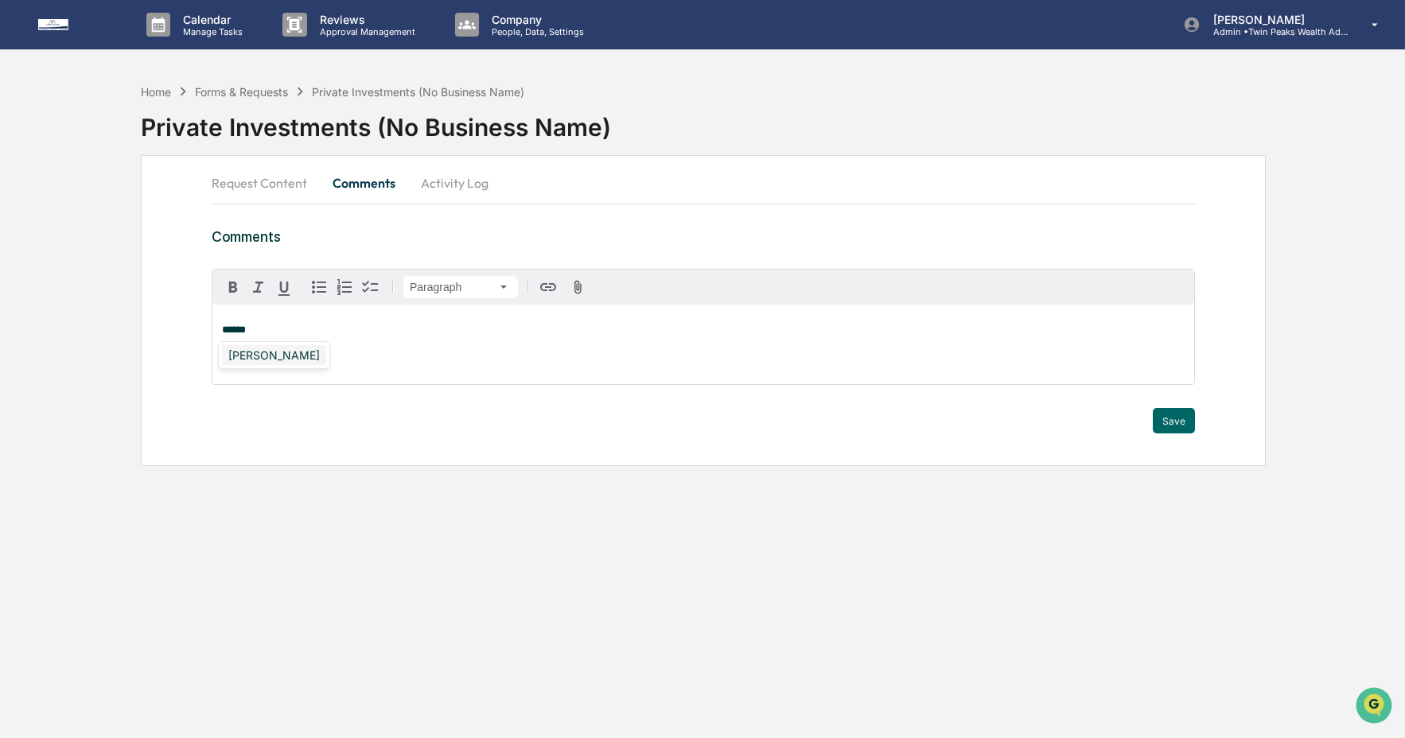
click at [296, 354] on div "[PERSON_NAME]" at bounding box center [274, 355] width 104 height 20
click at [1179, 422] on button "Save" at bounding box center [1173, 420] width 42 height 25
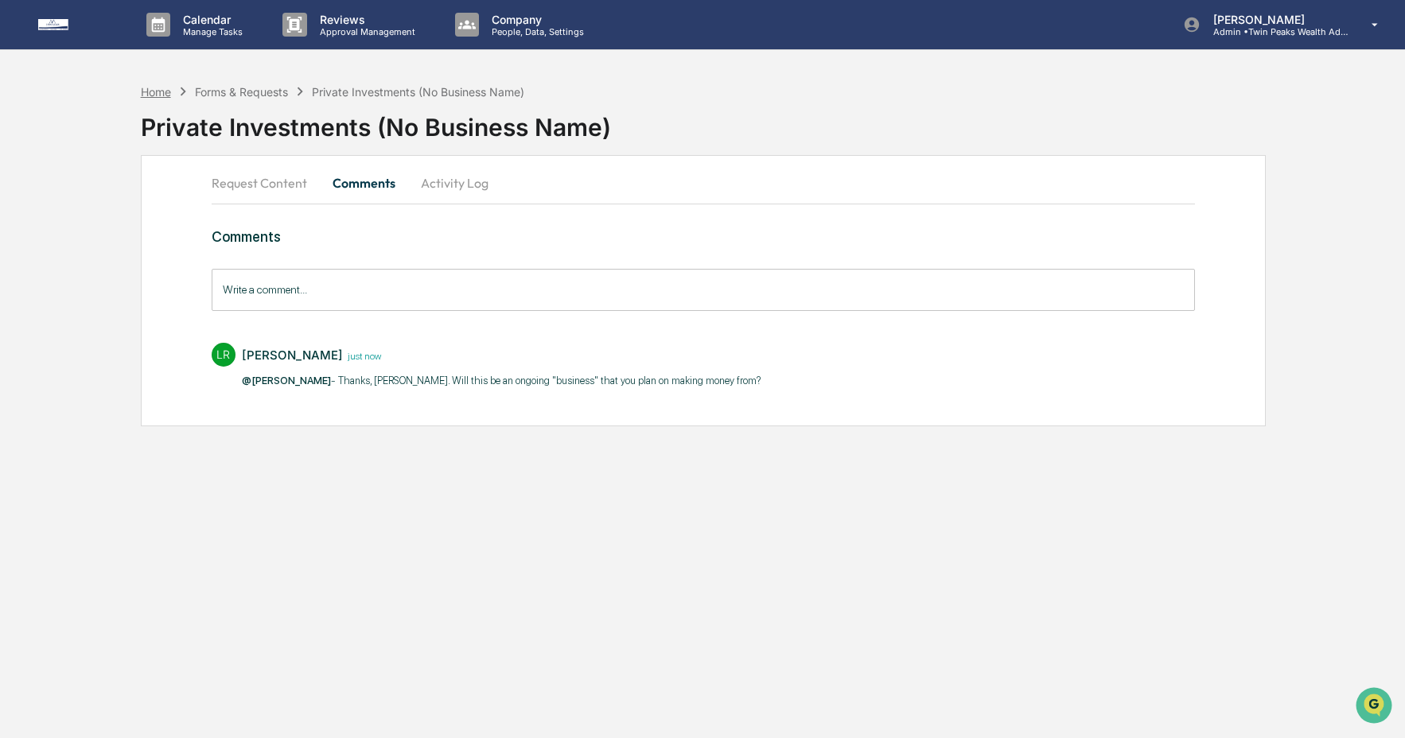
click at [163, 91] on div "Home" at bounding box center [156, 92] width 30 height 14
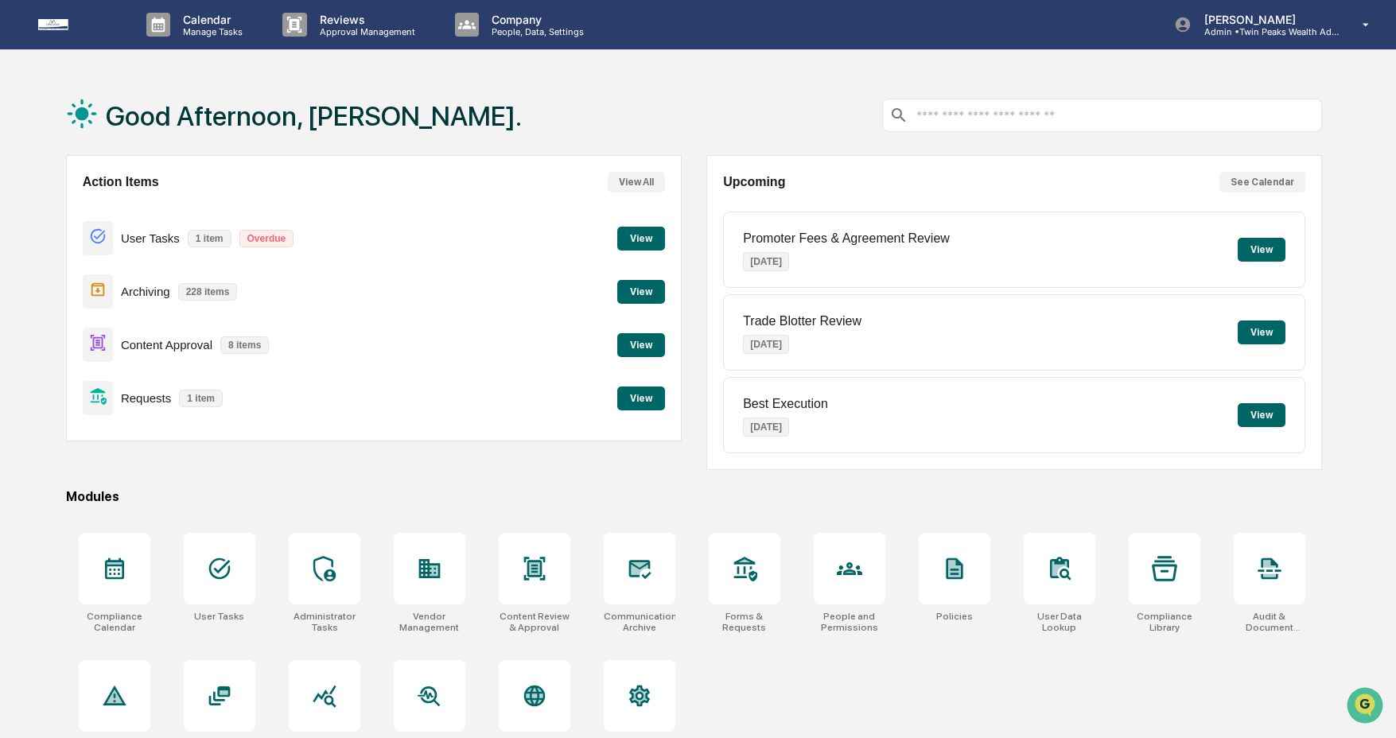
click at [632, 340] on button "View" at bounding box center [641, 345] width 48 height 24
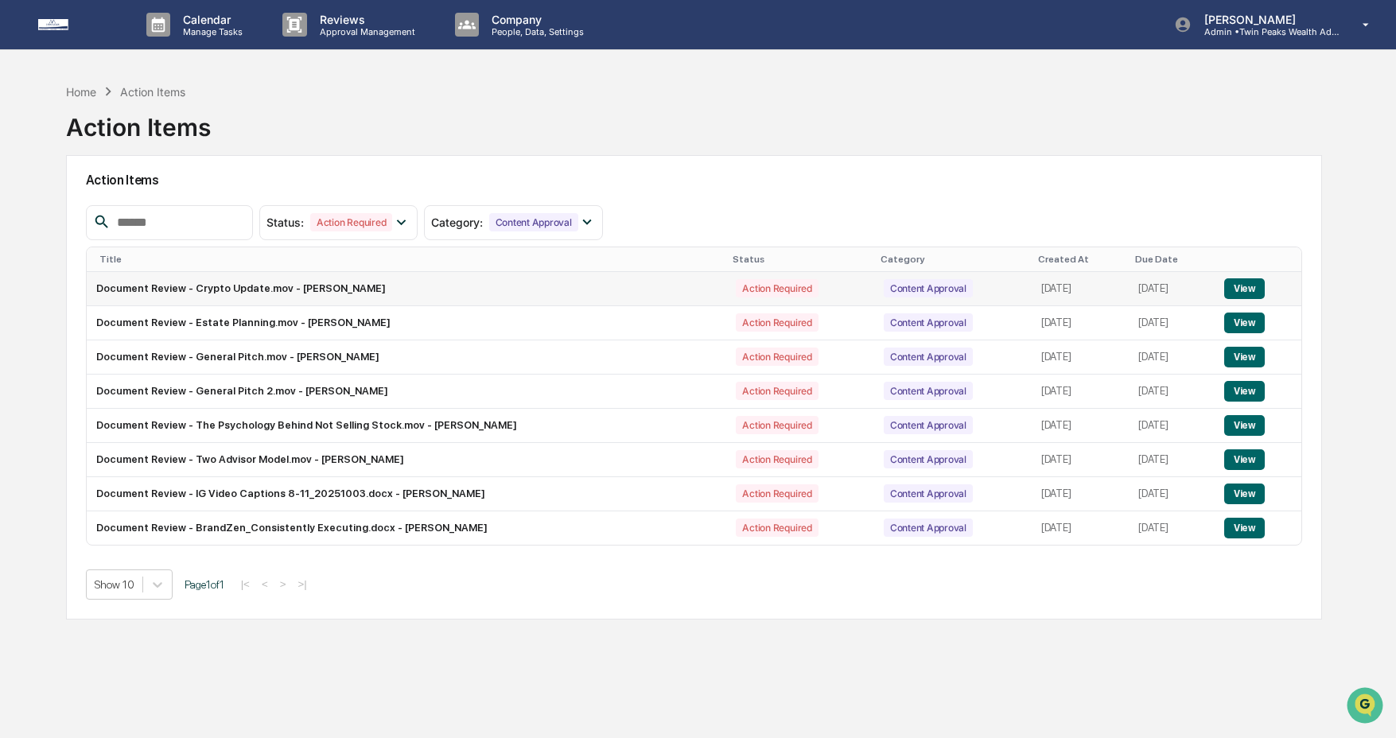
click at [1253, 290] on button "View" at bounding box center [1244, 288] width 41 height 21
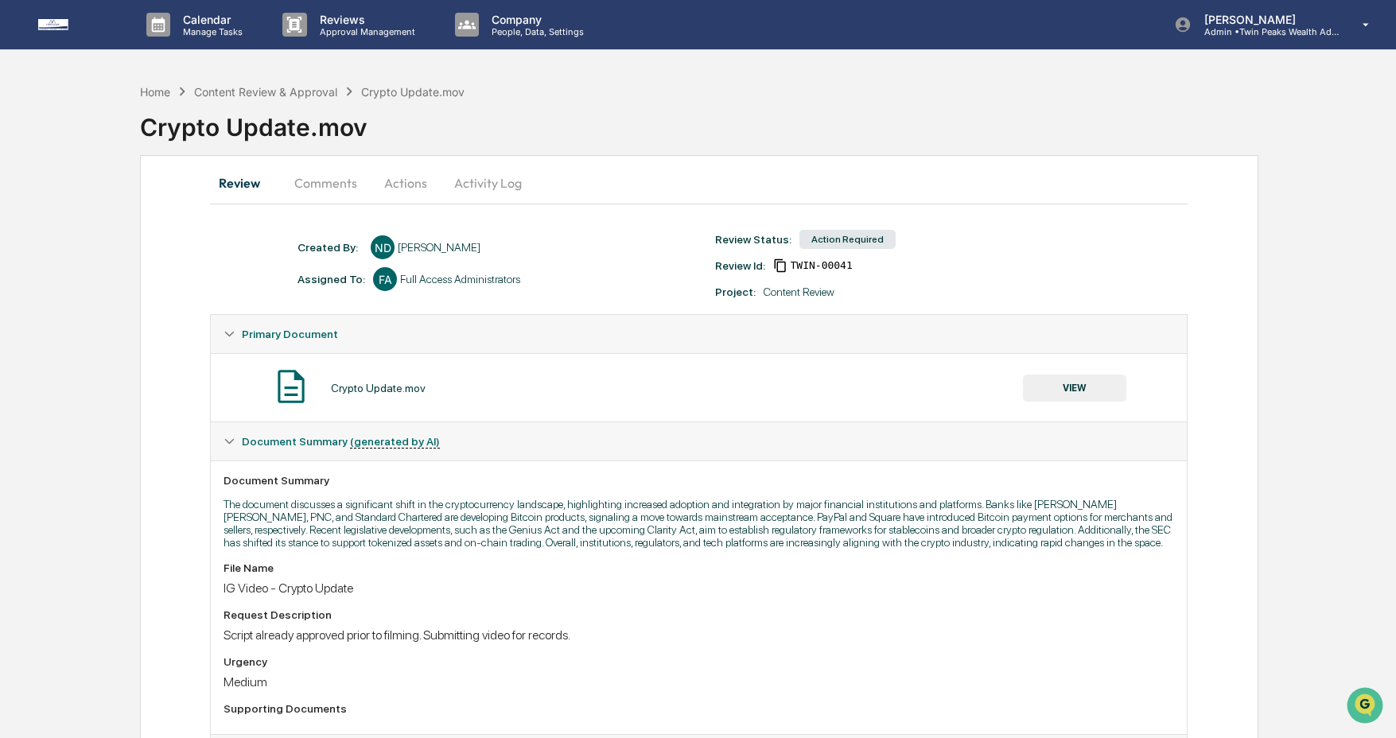
click at [502, 187] on button "Activity Log" at bounding box center [487, 183] width 93 height 38
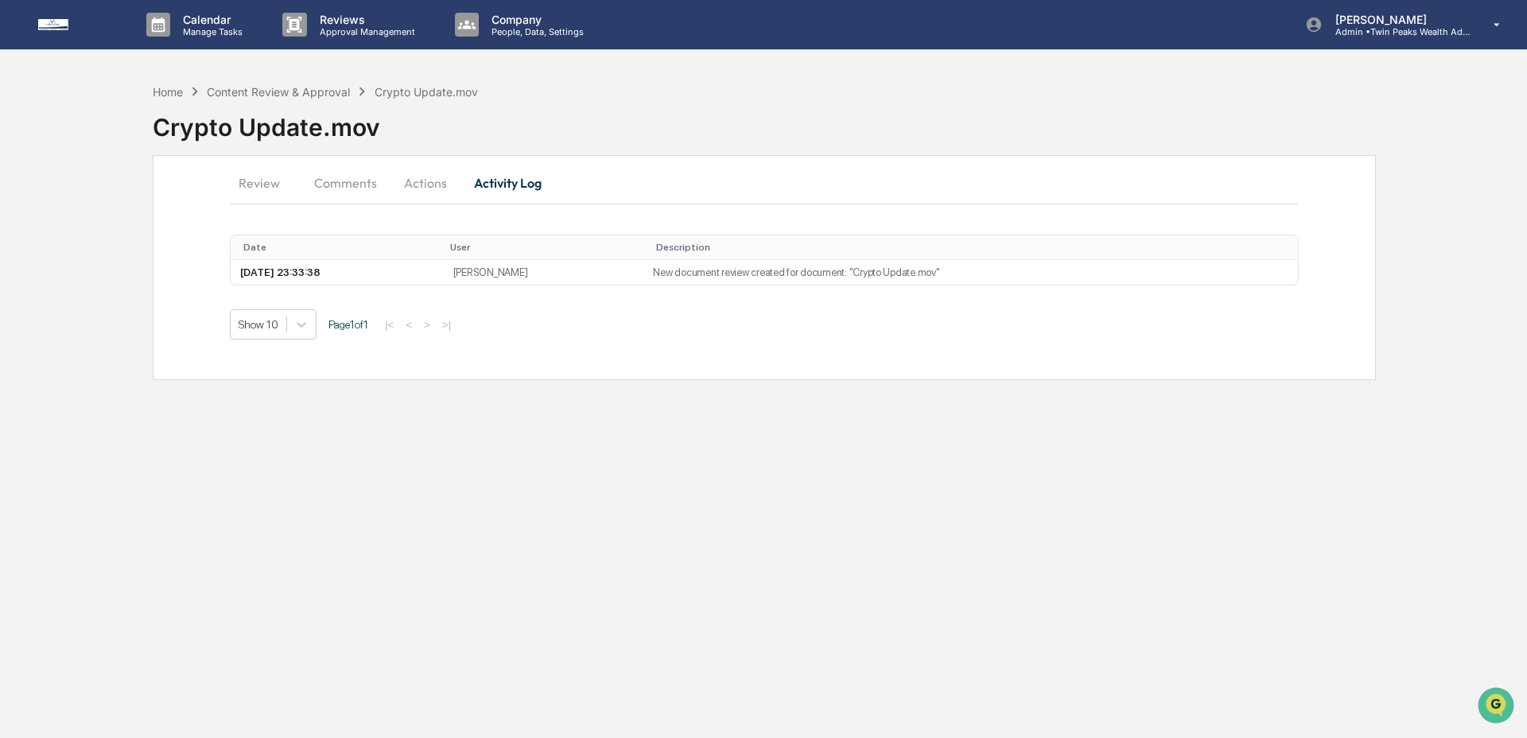
click at [1224, 51] on div "Calendar Manage Tasks Reviews Approval Management Company People, Data, Setting…" at bounding box center [763, 369] width 1527 height 738
click at [667, 132] on div "Crypto Update.mov" at bounding box center [840, 120] width 1374 height 41
click at [160, 92] on div "Home" at bounding box center [168, 92] width 30 height 14
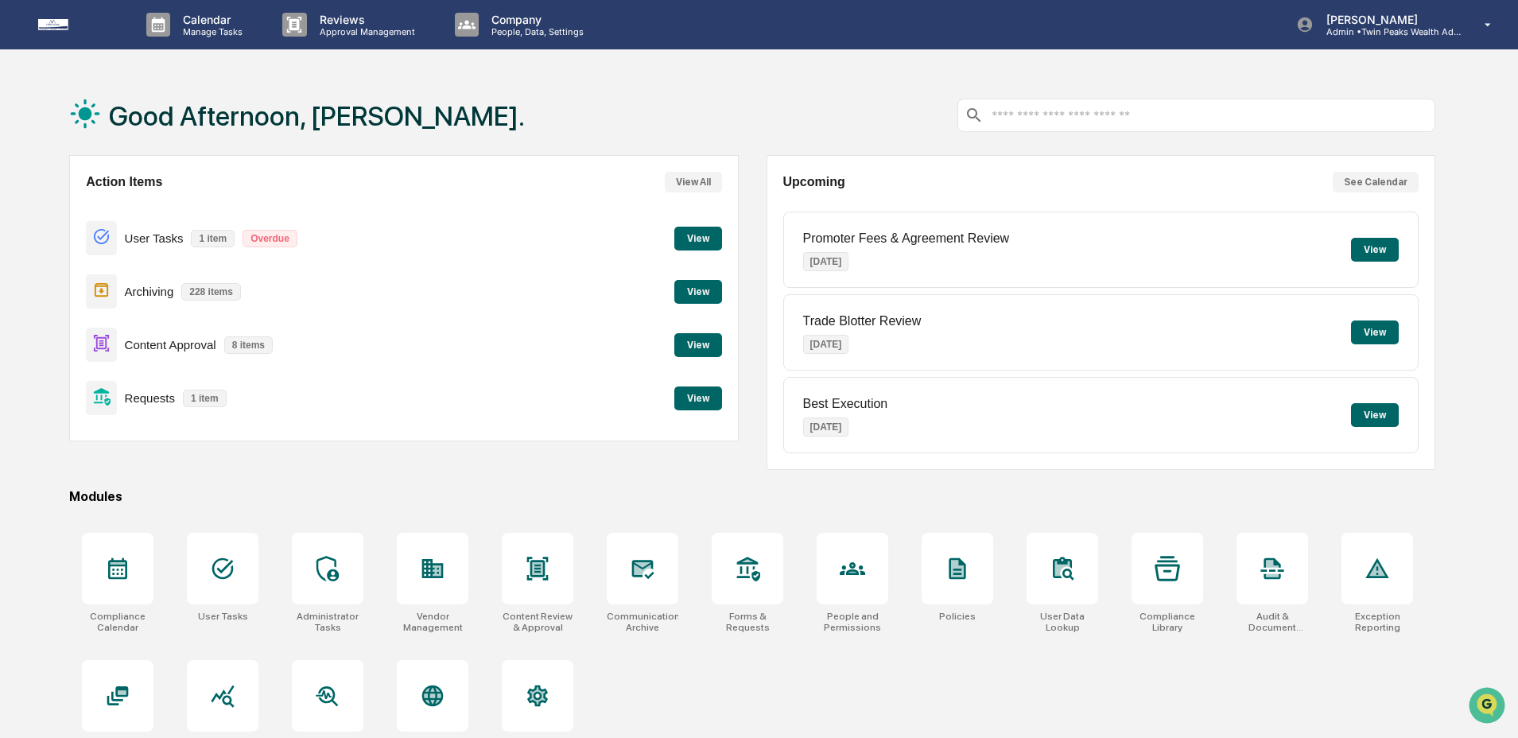
click at [713, 350] on button "View" at bounding box center [698, 345] width 48 height 24
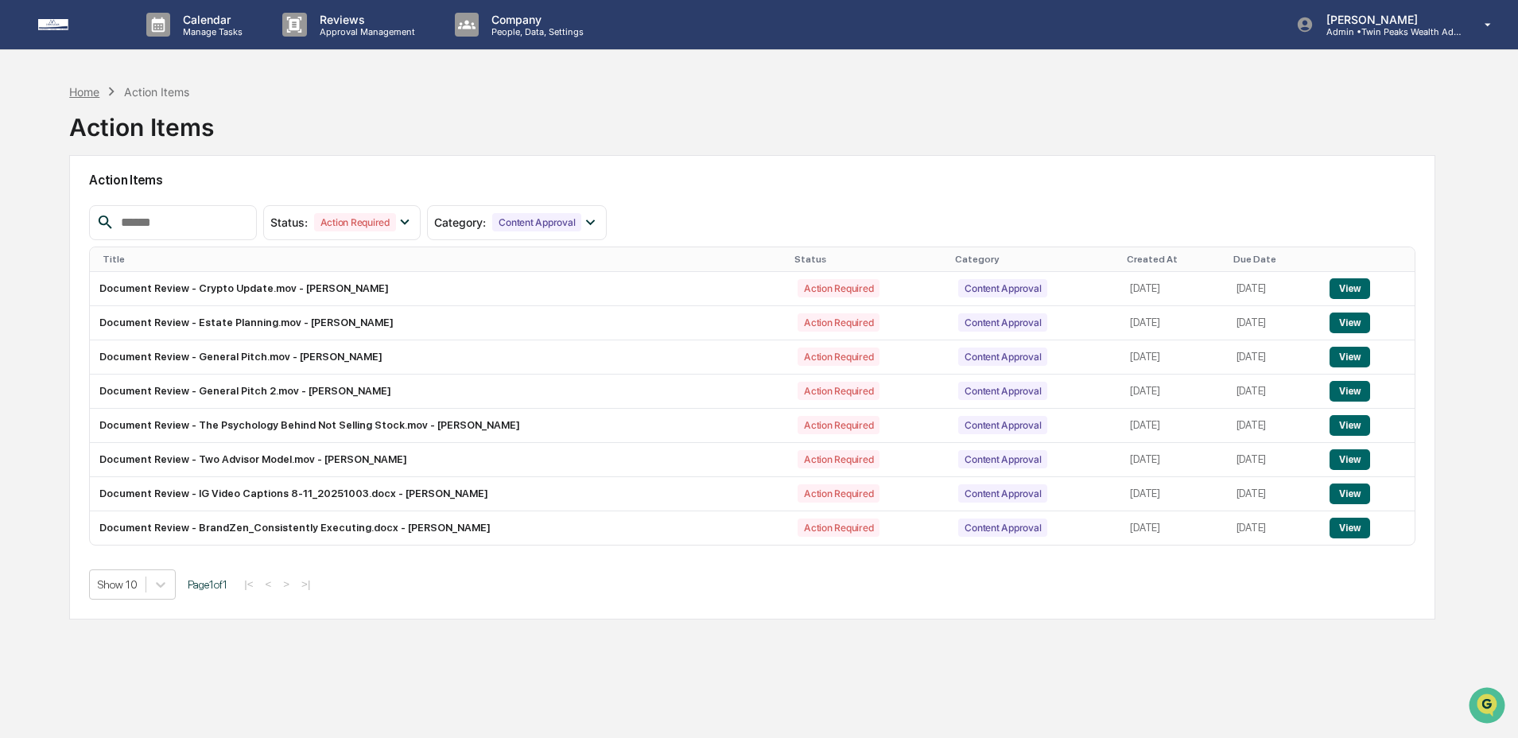
click at [72, 91] on div "Home" at bounding box center [84, 92] width 30 height 14
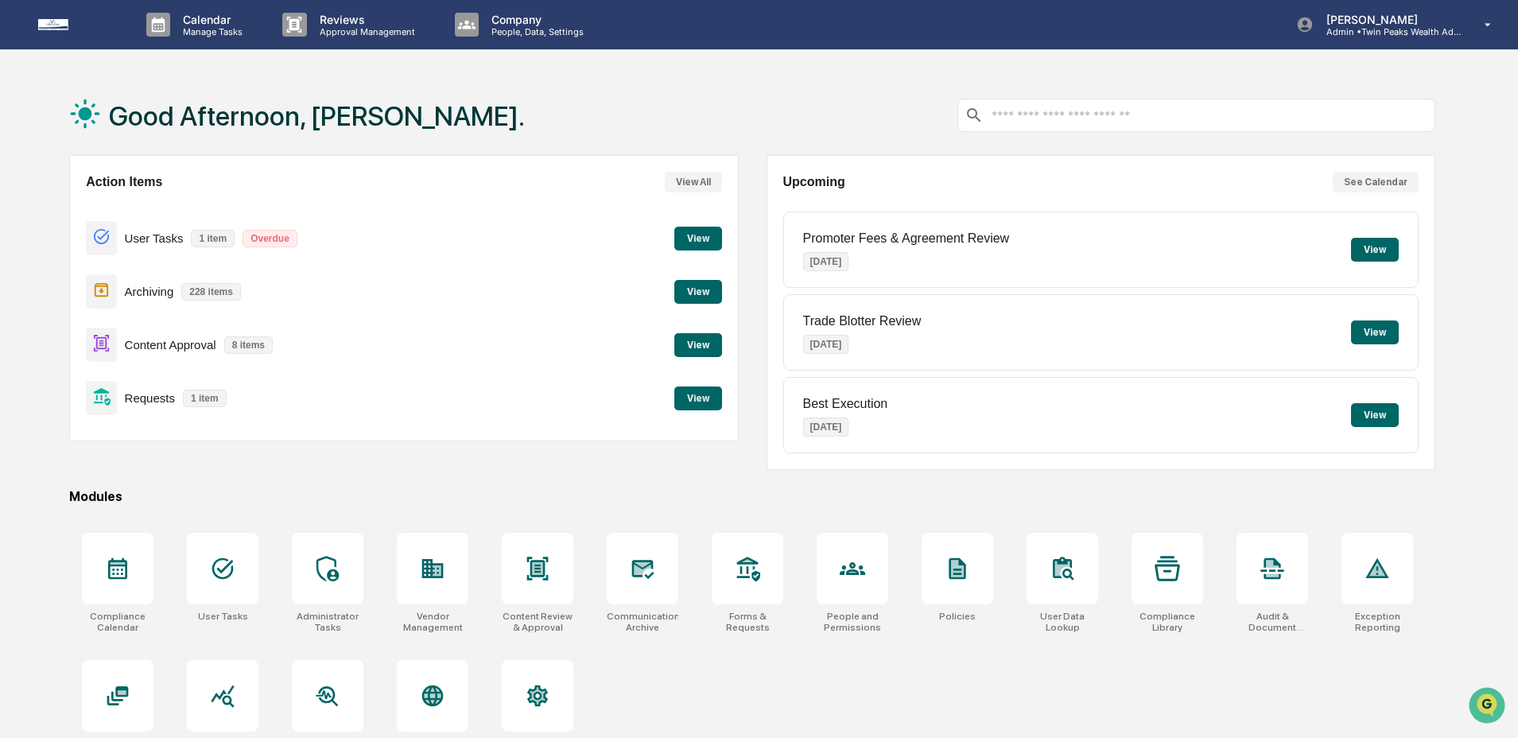
click at [851, 148] on div "Good Afternoon, [PERSON_NAME]." at bounding box center [752, 116] width 1366 height 80
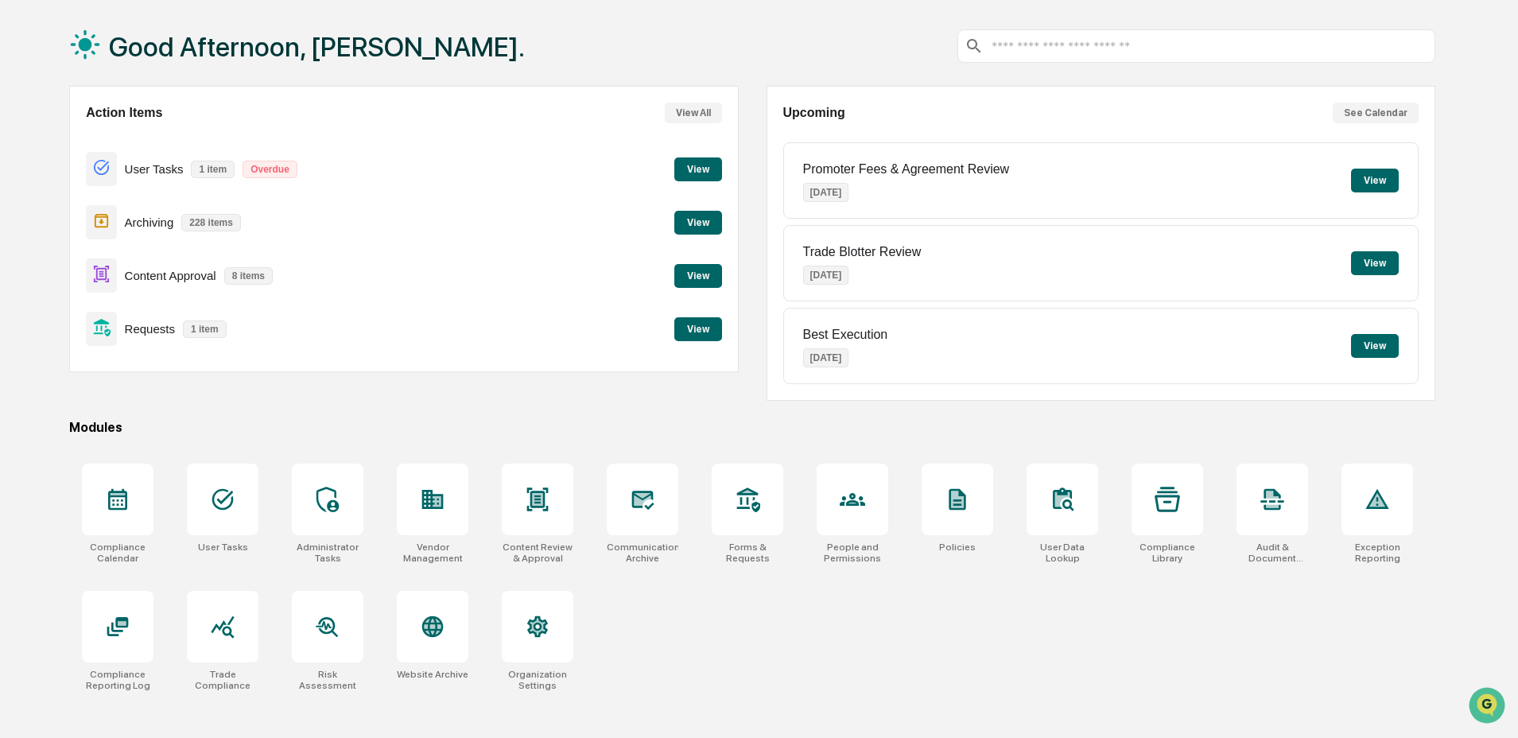
scroll to position [76, 0]
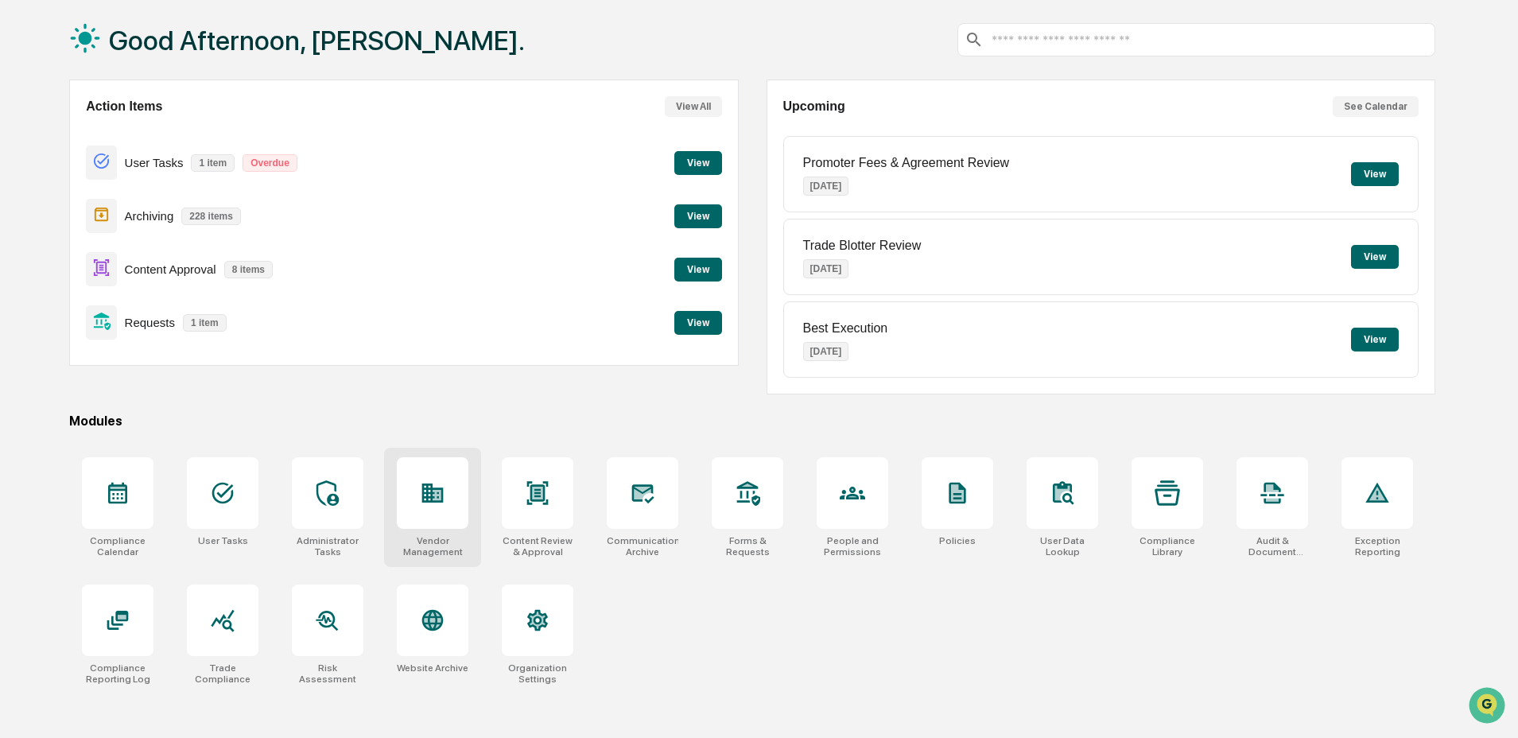
click at [450, 484] on div at bounding box center [433, 493] width 72 height 72
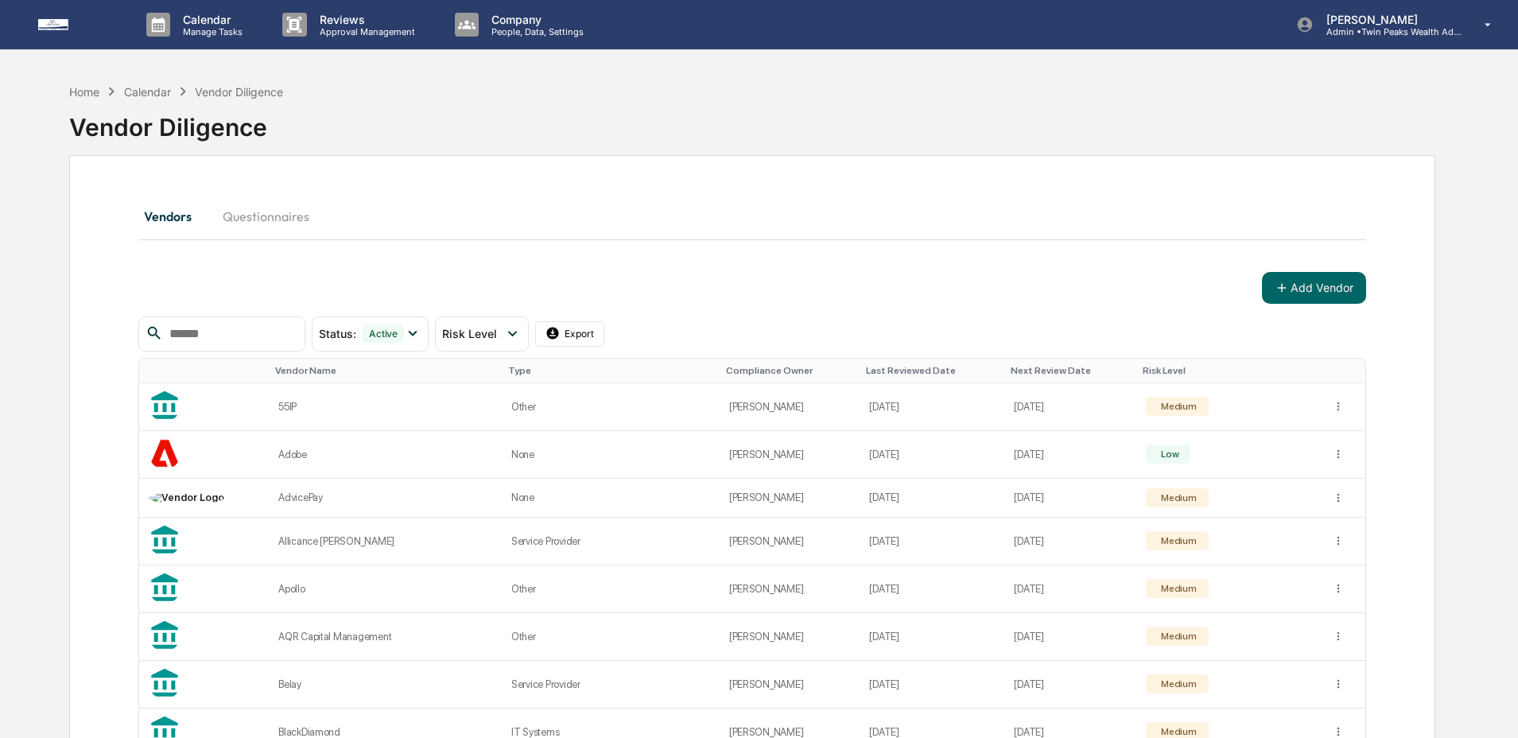
click at [733, 129] on div "Vendor Diligence" at bounding box center [752, 120] width 1366 height 41
click at [83, 94] on div "Home" at bounding box center [84, 92] width 30 height 14
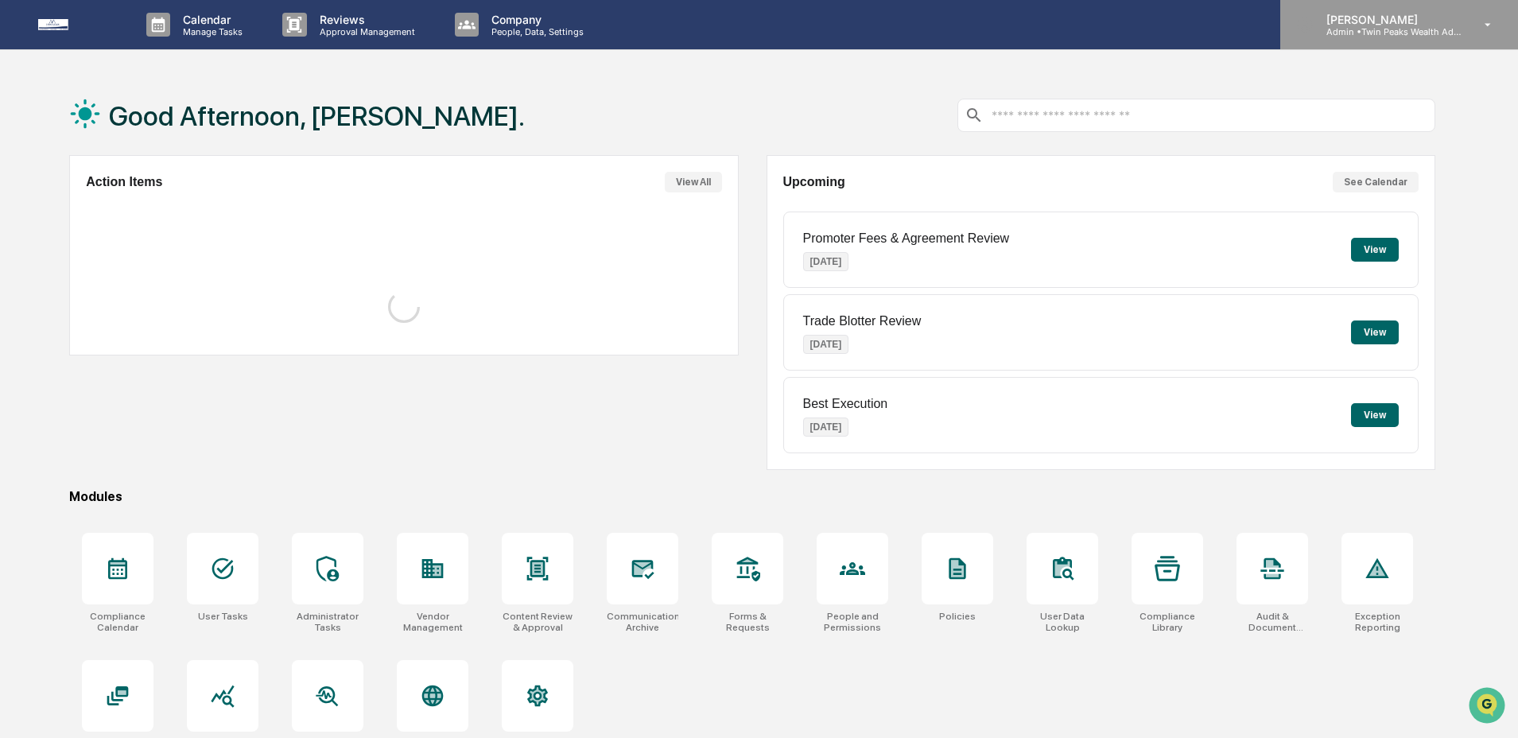
click at [1376, 21] on p "[PERSON_NAME]" at bounding box center [1388, 20] width 148 height 14
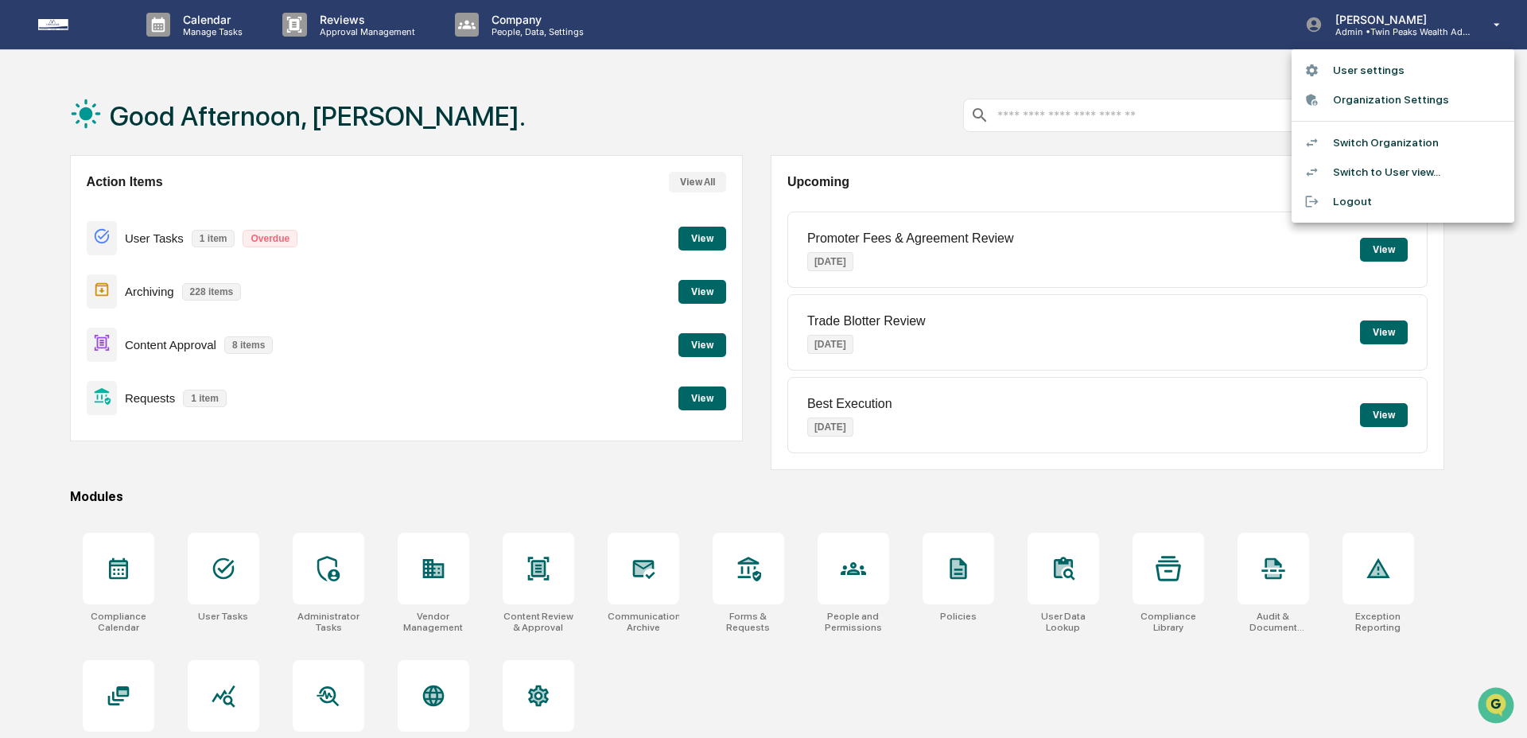
click at [1378, 146] on li "Switch Organization" at bounding box center [1403, 142] width 223 height 29
